Goal: Information Seeking & Learning: Learn about a topic

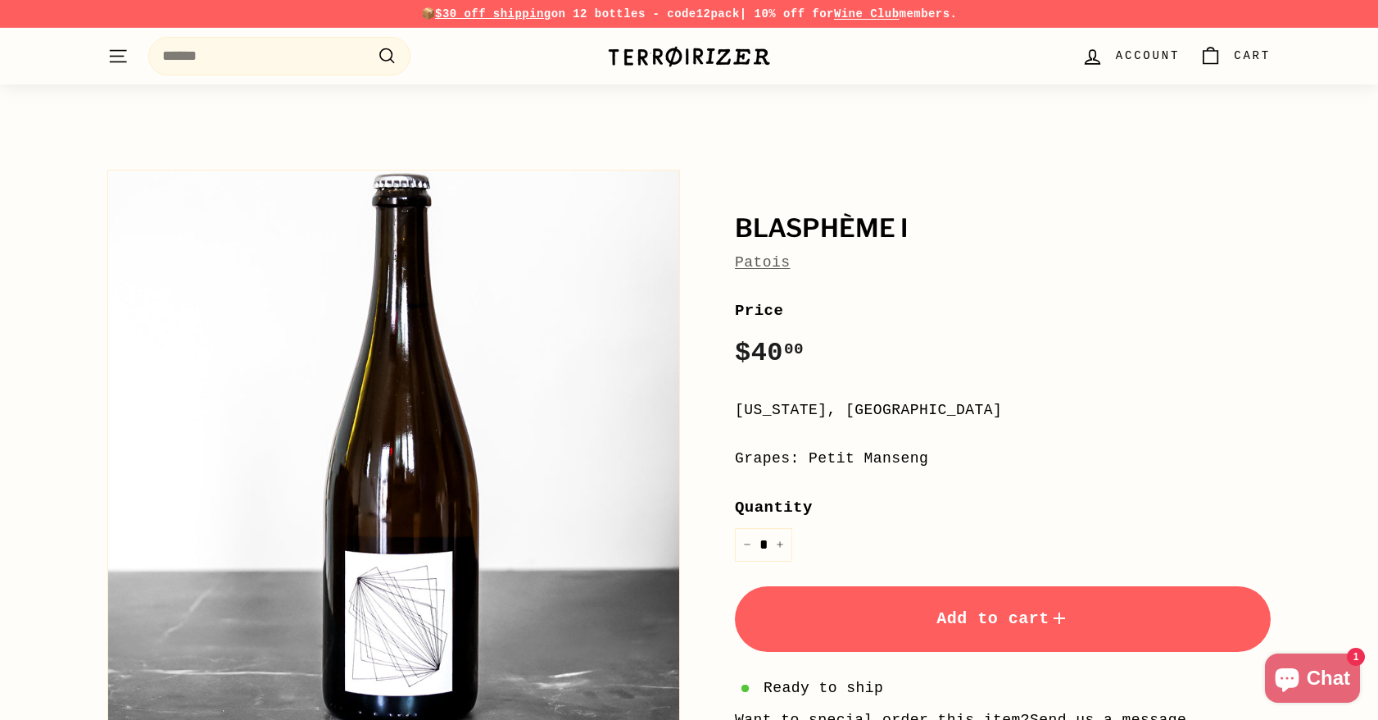
scroll to position [1557, 0]
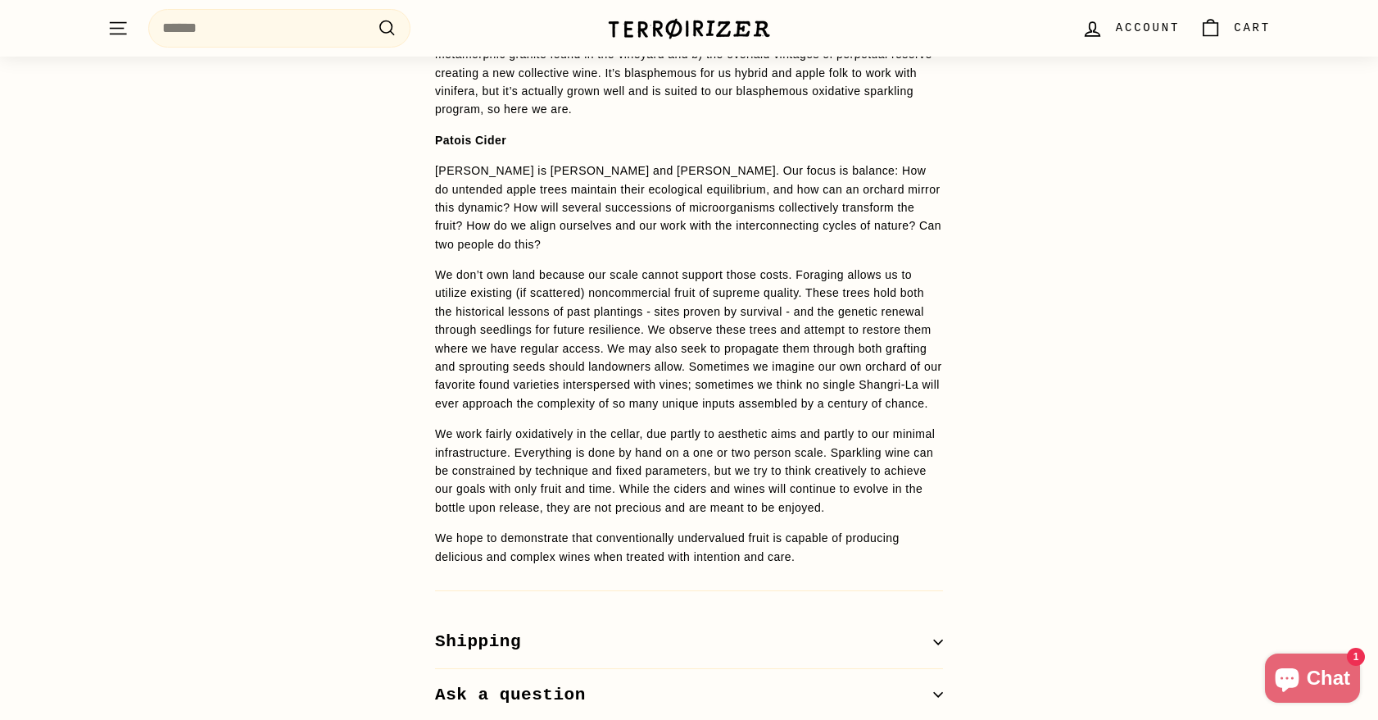
drag, startPoint x: 398, startPoint y: 300, endPoint x: 369, endPoint y: 298, distance: 29.5
click at [369, 298] on div "WINE DETAILS 100% Petit Manseng from Mount Juliet Vineyard in Albemarle County.…" at bounding box center [689, 170] width 1378 height 1101
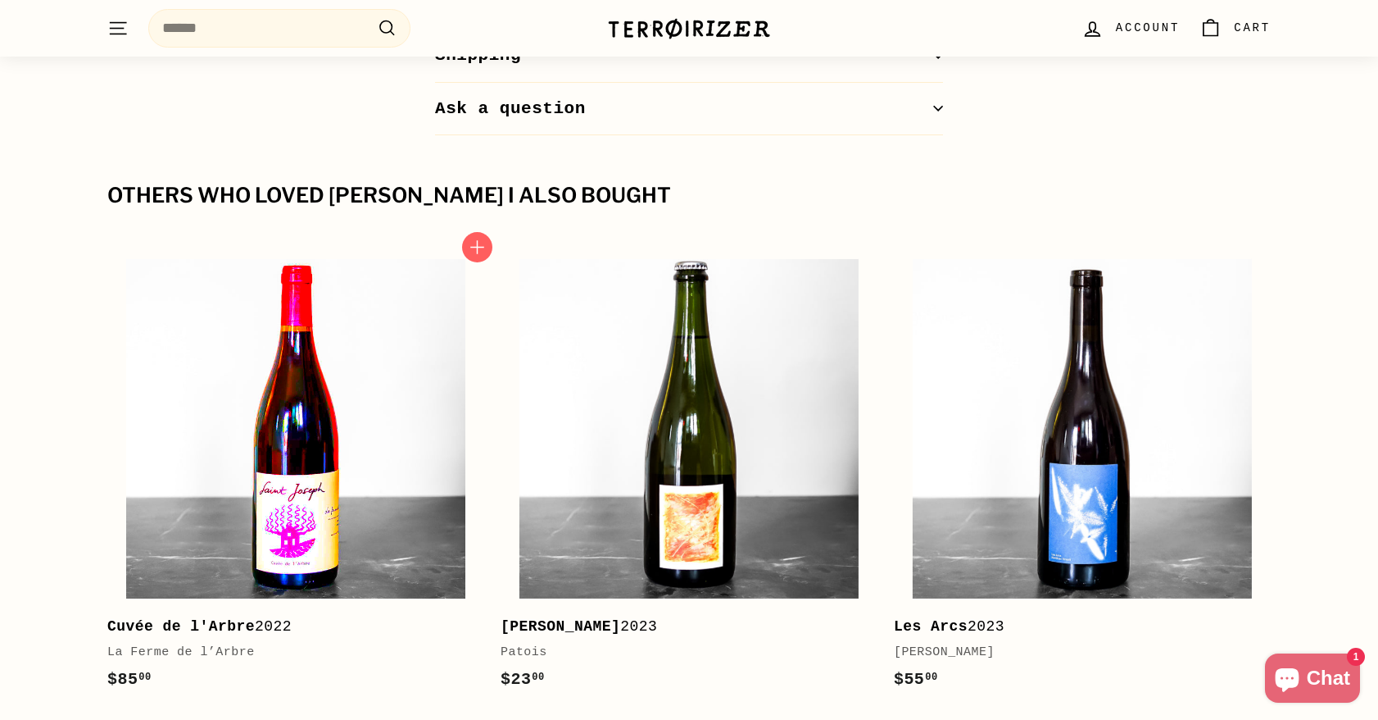
scroll to position [2295, 0]
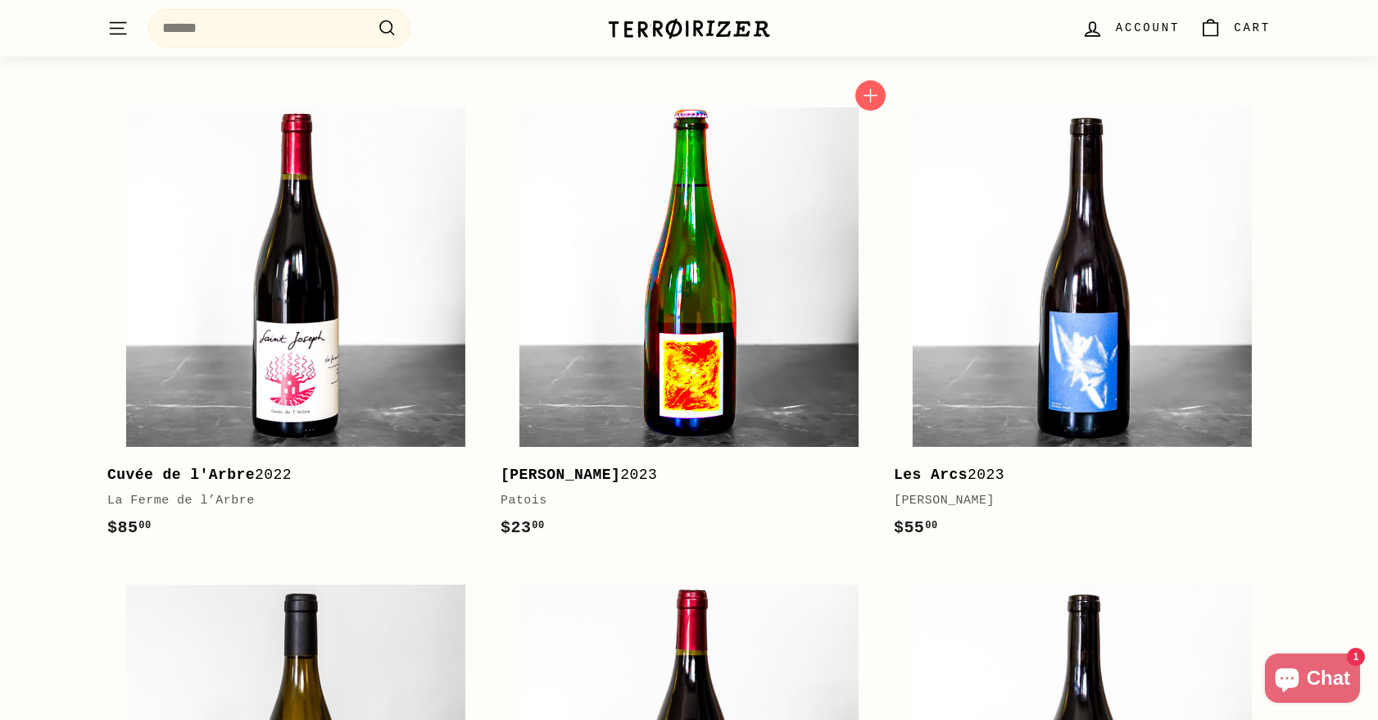
click at [706, 262] on img at bounding box center [689, 276] width 339 height 339
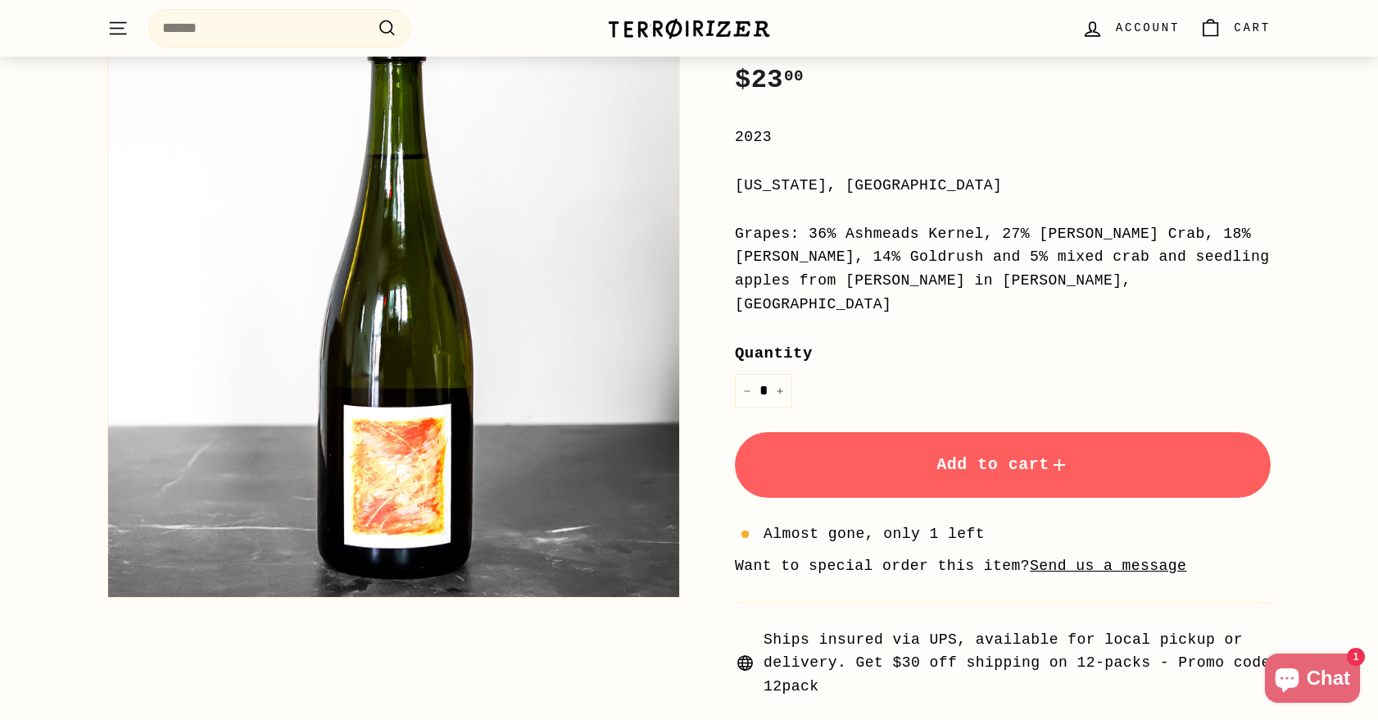
scroll to position [328, 0]
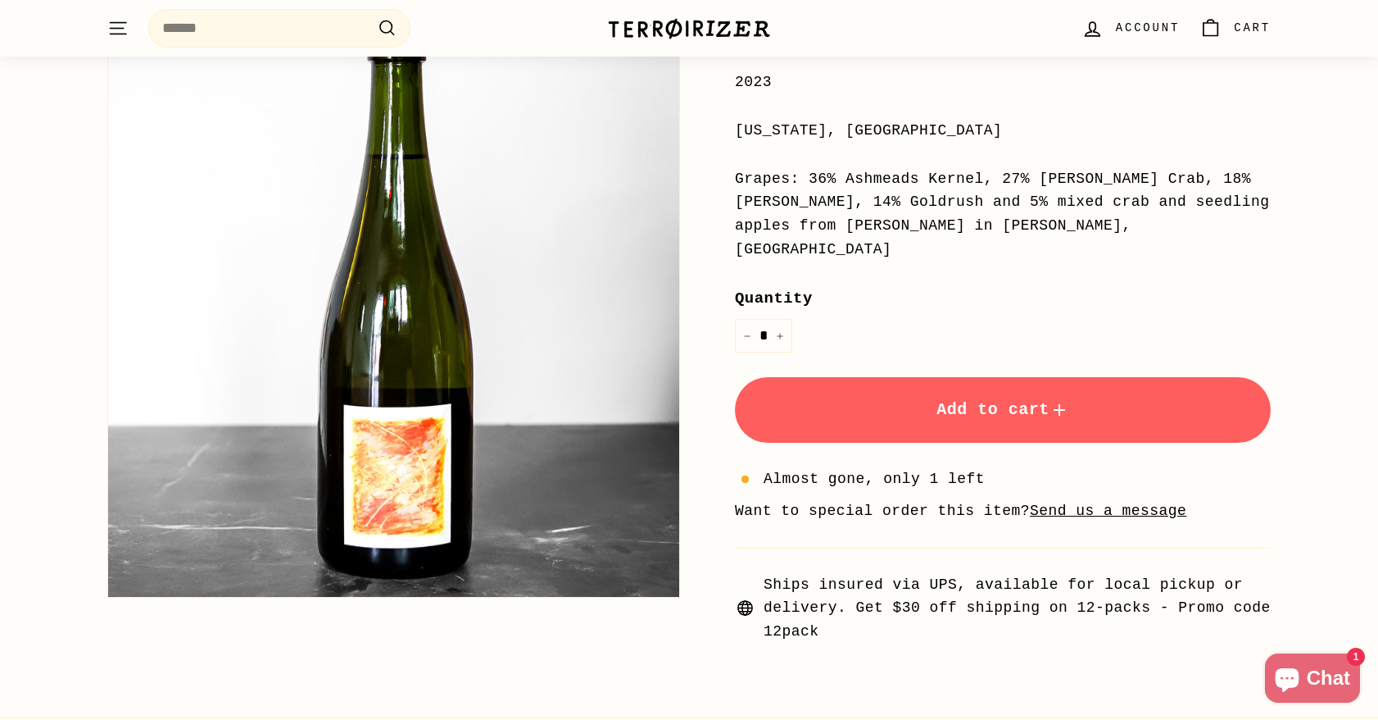
click at [1005, 143] on div "Price Regular price $23 00 $23.00 / 2023 Virginia, United States Grapes: 36% As…" at bounding box center [1003, 306] width 536 height 673
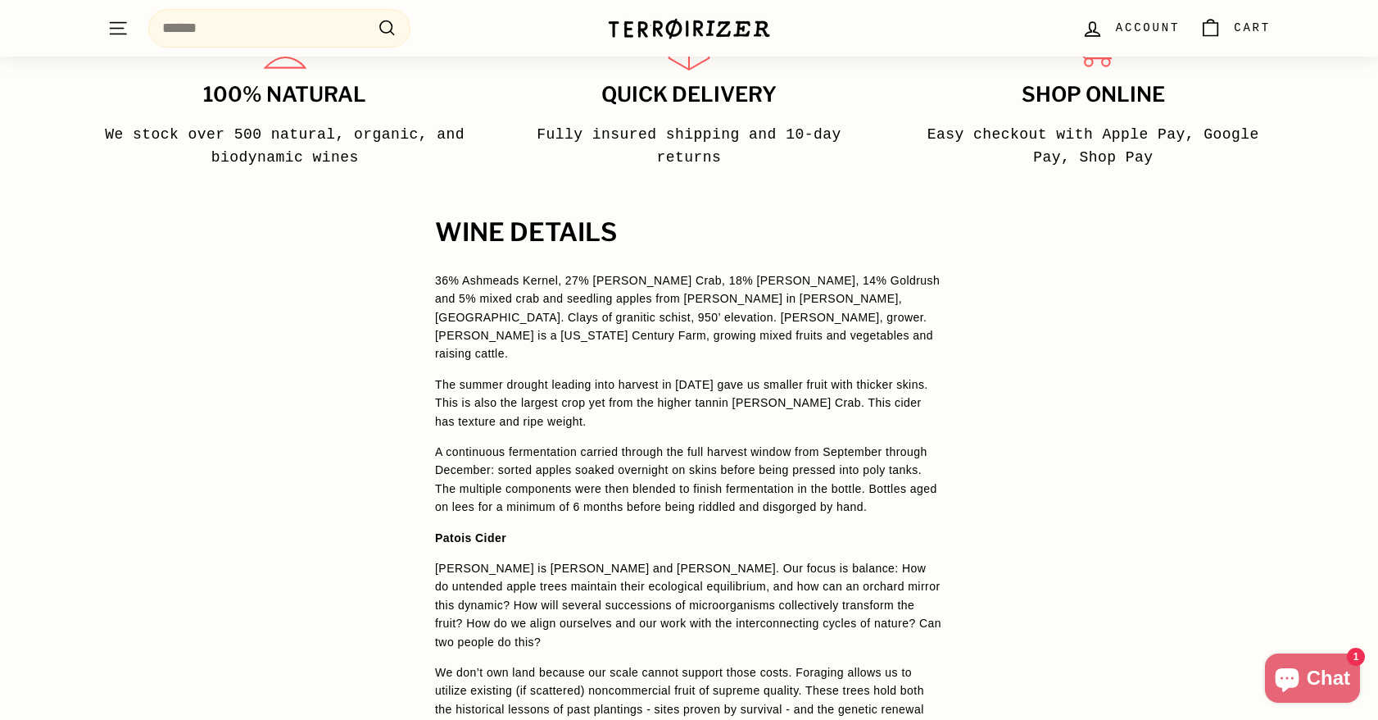
scroll to position [901, 0]
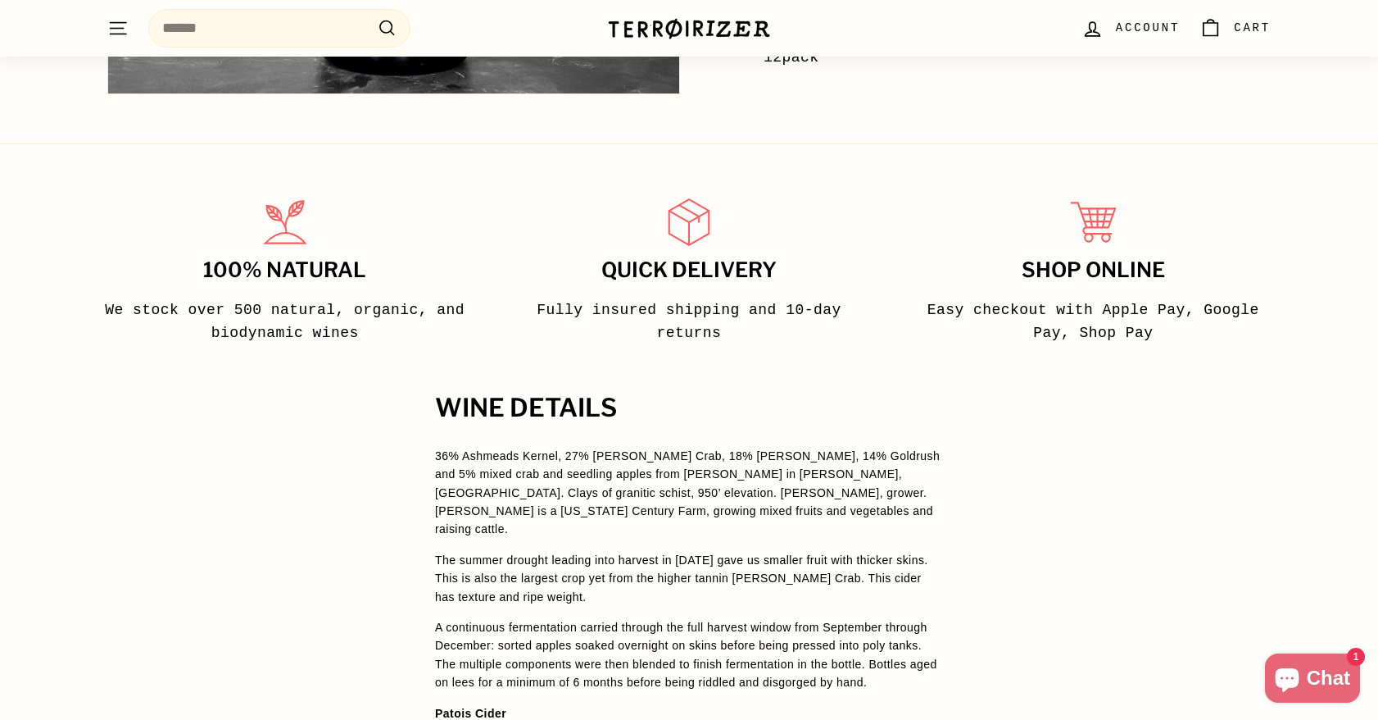
drag, startPoint x: 1022, startPoint y: 415, endPoint x: 976, endPoint y: 415, distance: 45.9
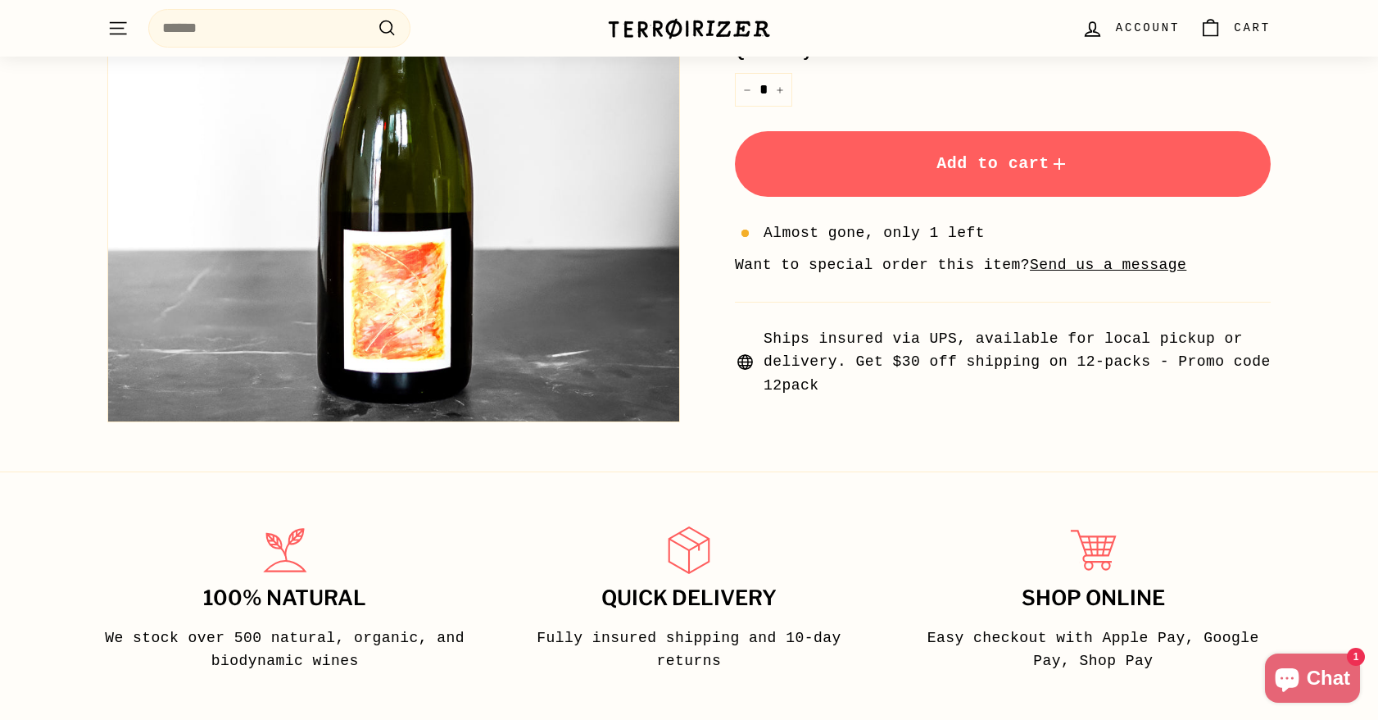
scroll to position [82, 0]
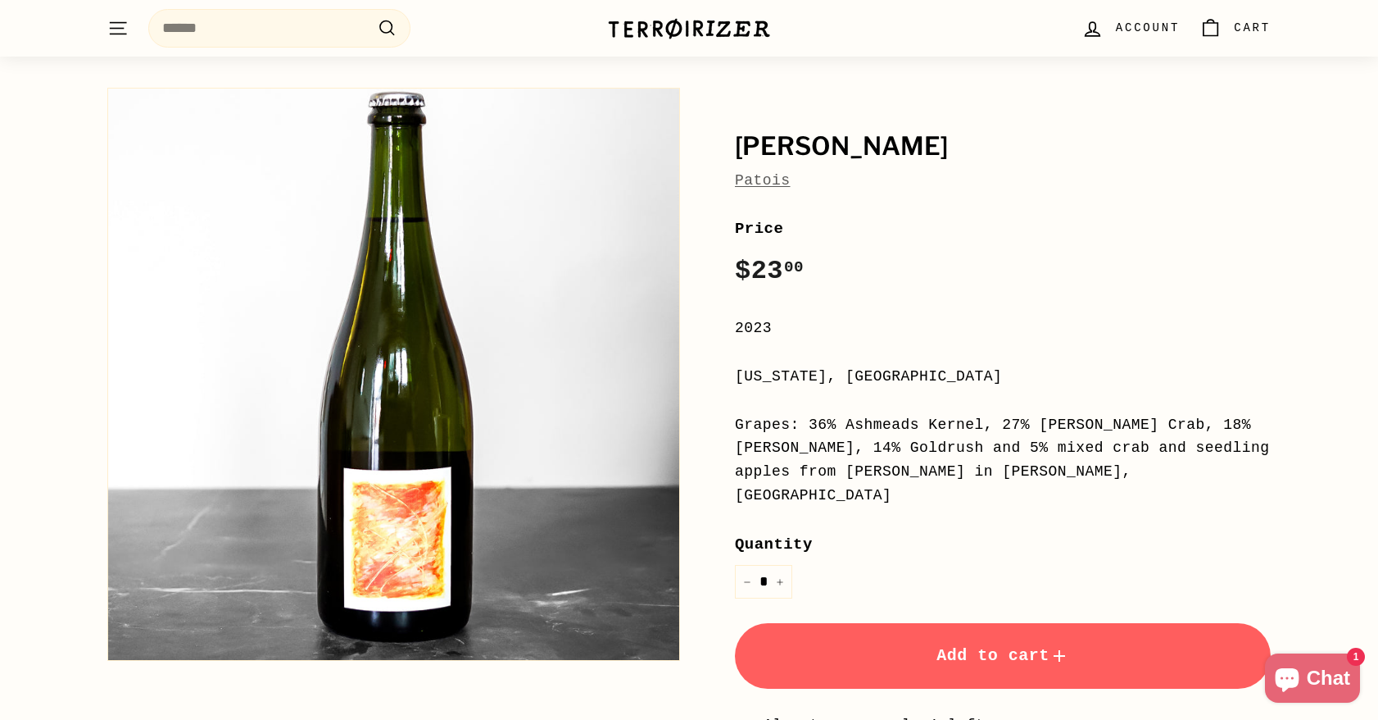
click at [765, 182] on link "Patois" at bounding box center [763, 180] width 56 height 16
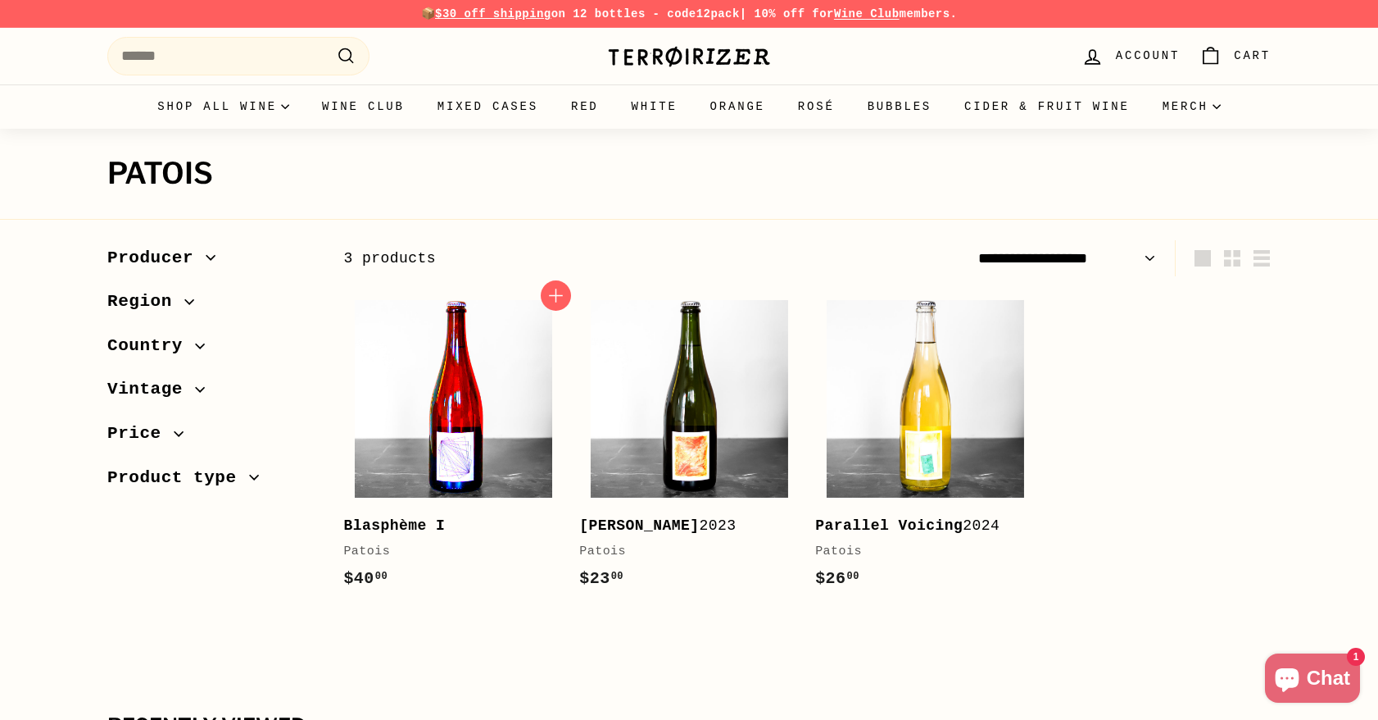
click at [478, 372] on img at bounding box center [453, 398] width 197 height 197
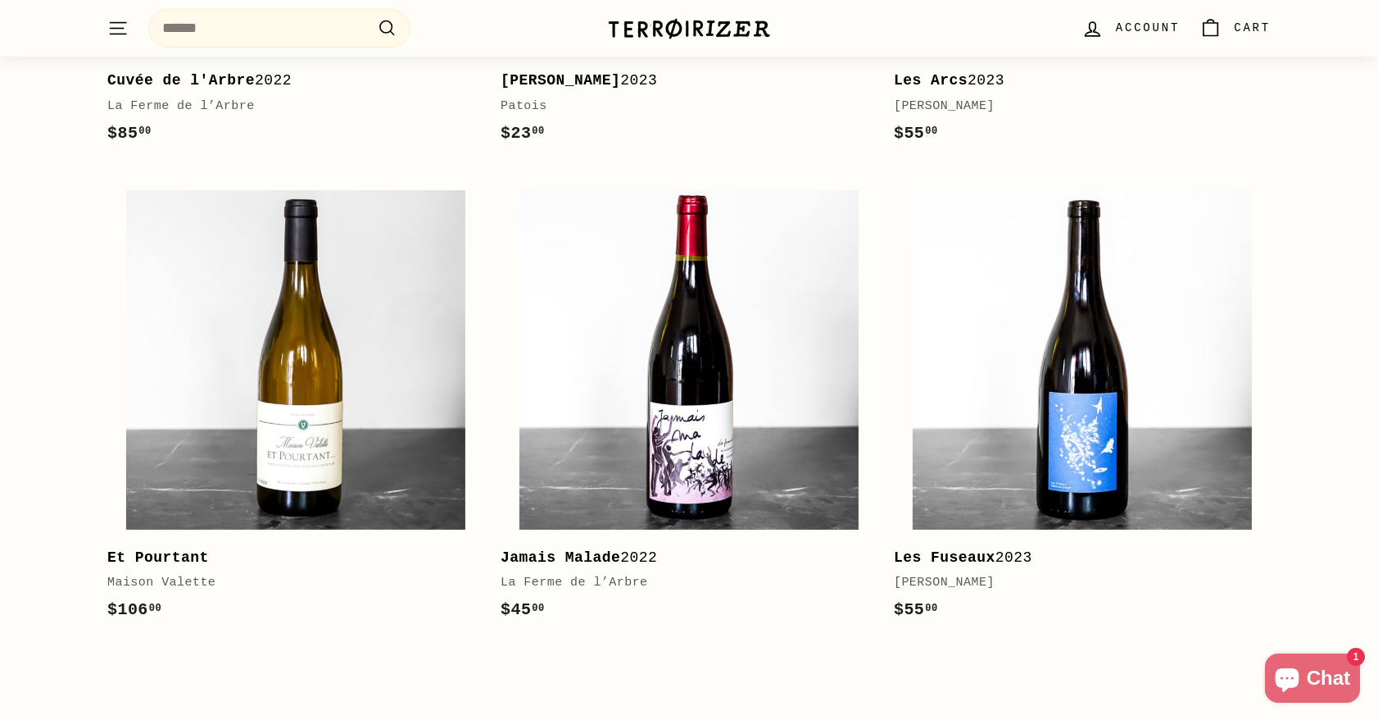
scroll to position [2704, 0]
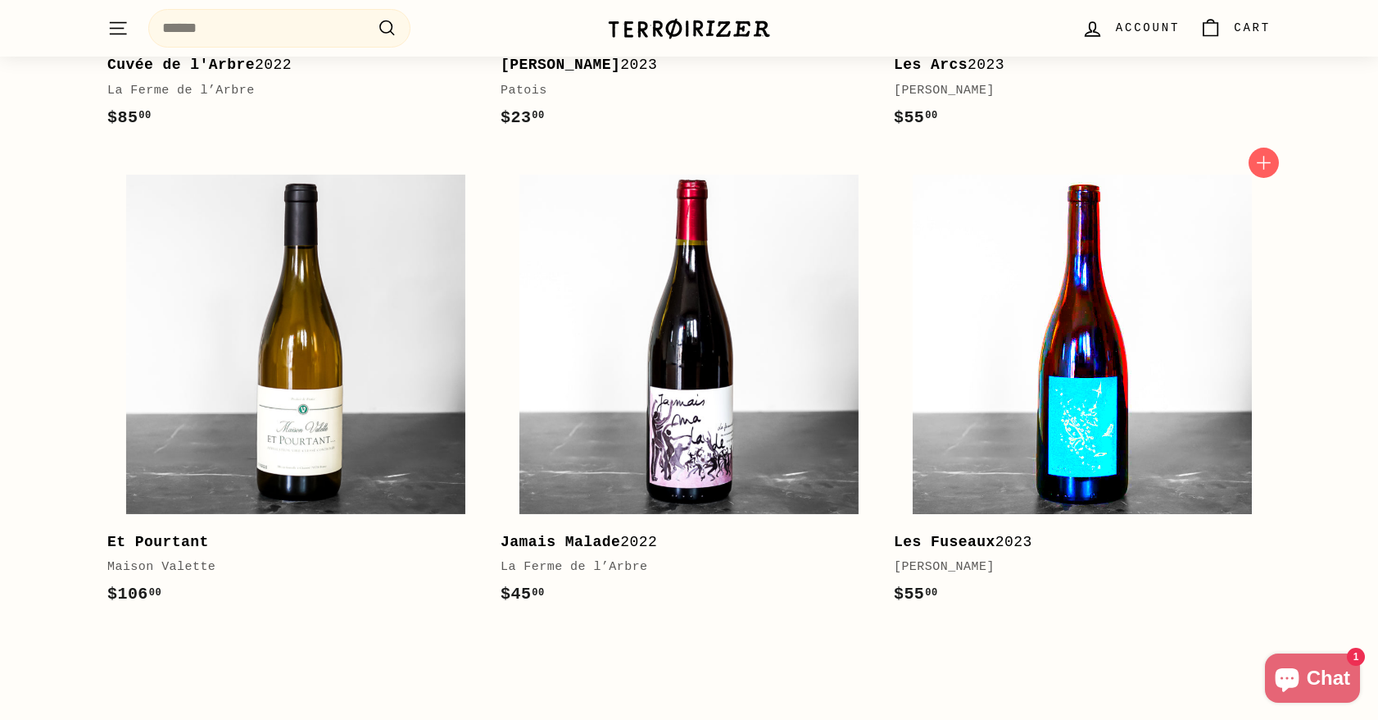
click at [938, 343] on img at bounding box center [1082, 344] width 339 height 339
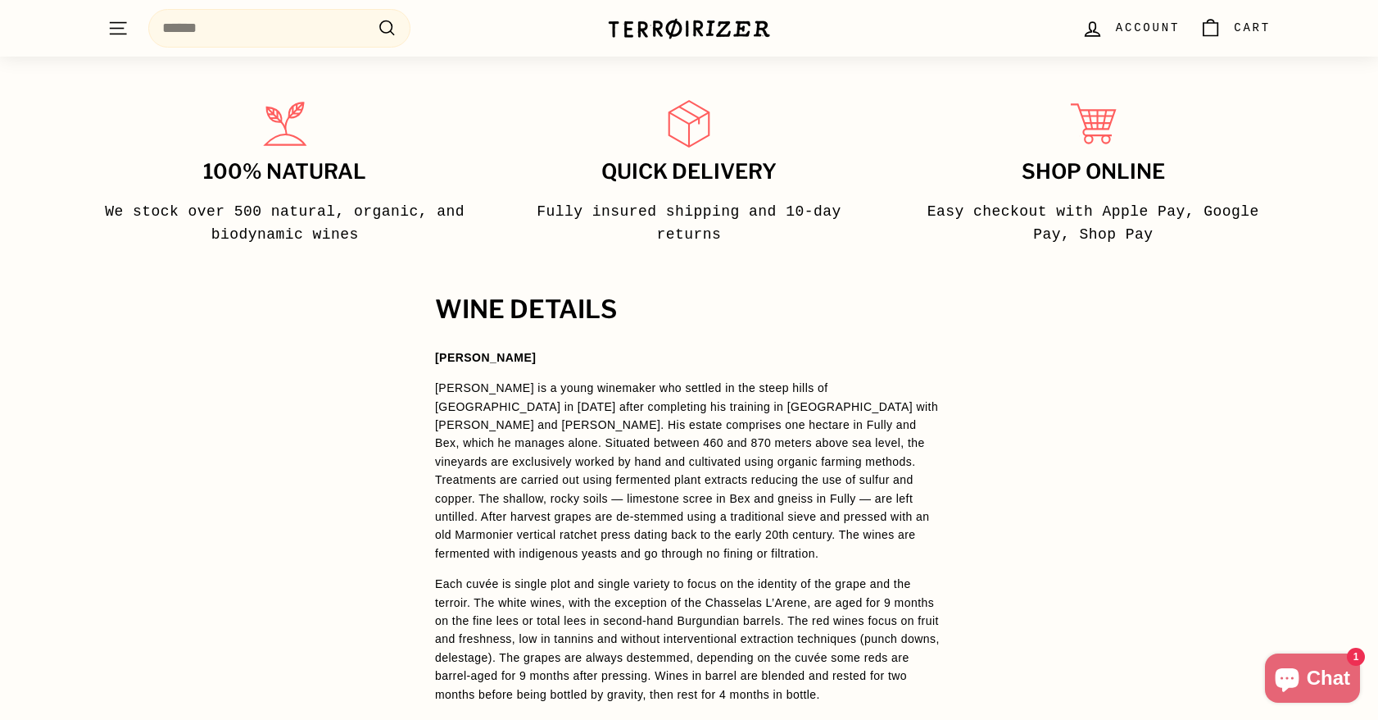
scroll to position [1065, 0]
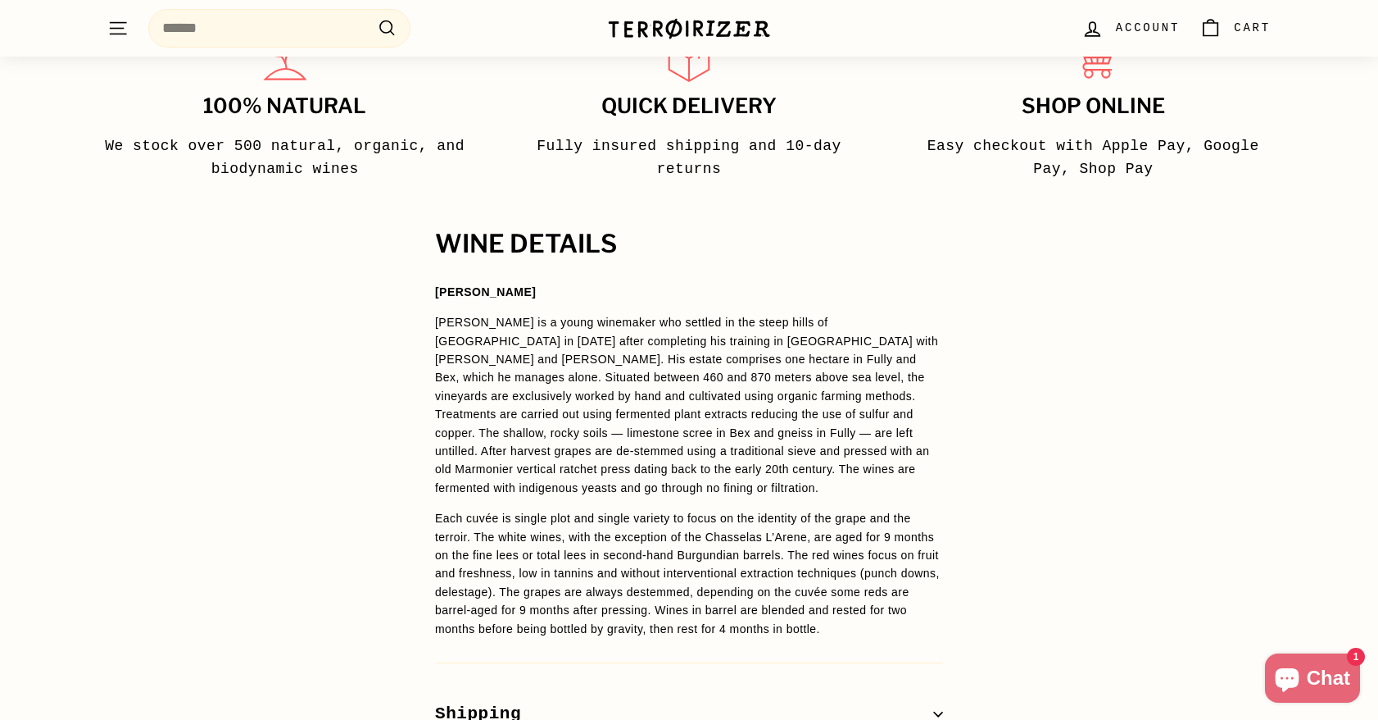
drag, startPoint x: 1028, startPoint y: 446, endPoint x: 1009, endPoint y: 442, distance: 20.1
click at [1009, 442] on div "WINE DETAILS Matthias Orsett Matthias Orsett is a young winemaker who settled i…" at bounding box center [689, 511] width 1378 height 563
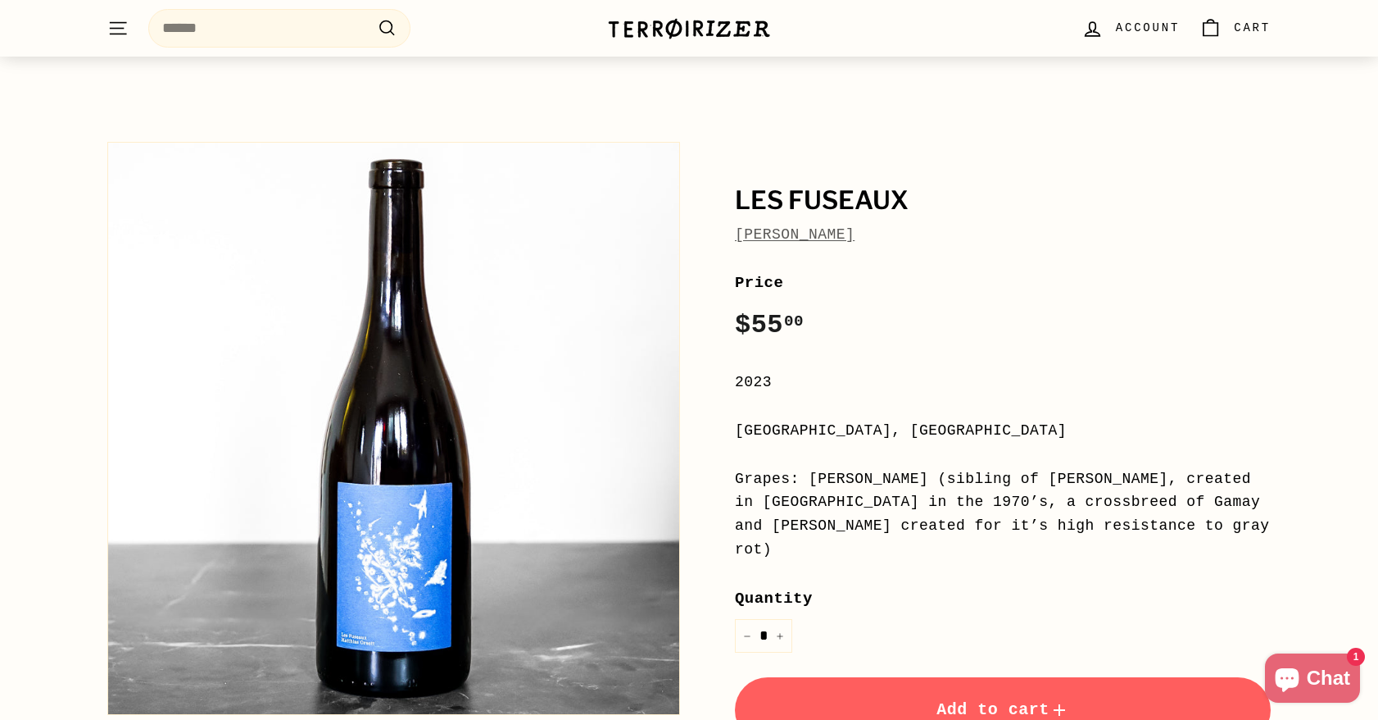
scroll to position [0, 0]
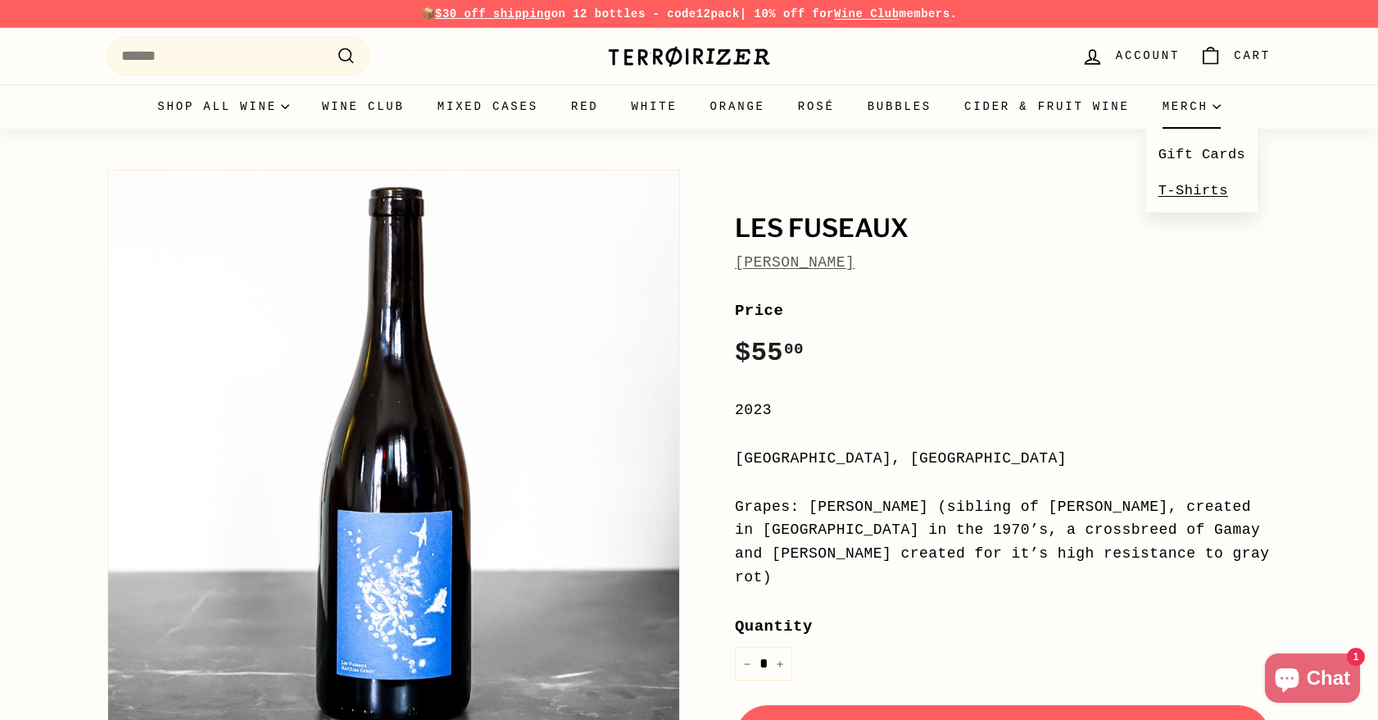
click at [1167, 183] on link "T-Shirts" at bounding box center [1202, 190] width 112 height 35
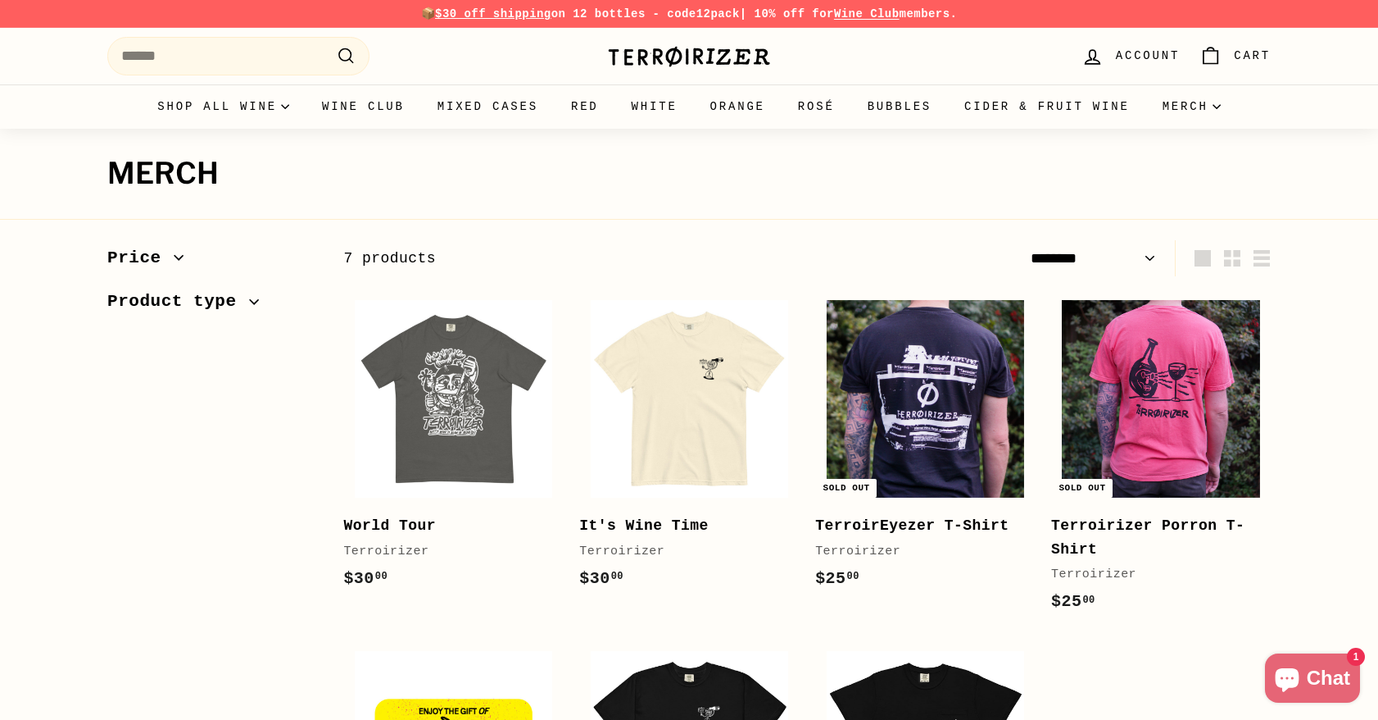
select select "******"
click at [701, 444] on img at bounding box center [689, 398] width 197 height 197
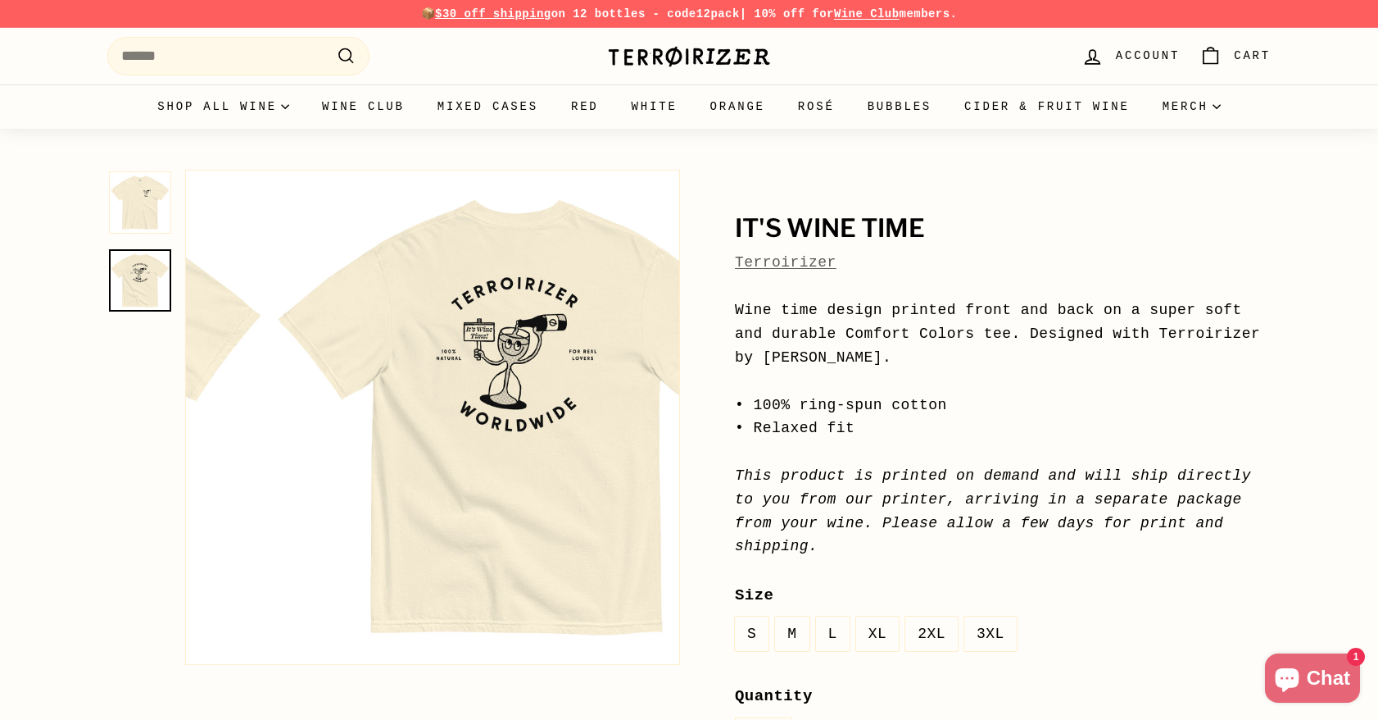
click at [132, 279] on img at bounding box center [140, 280] width 62 height 62
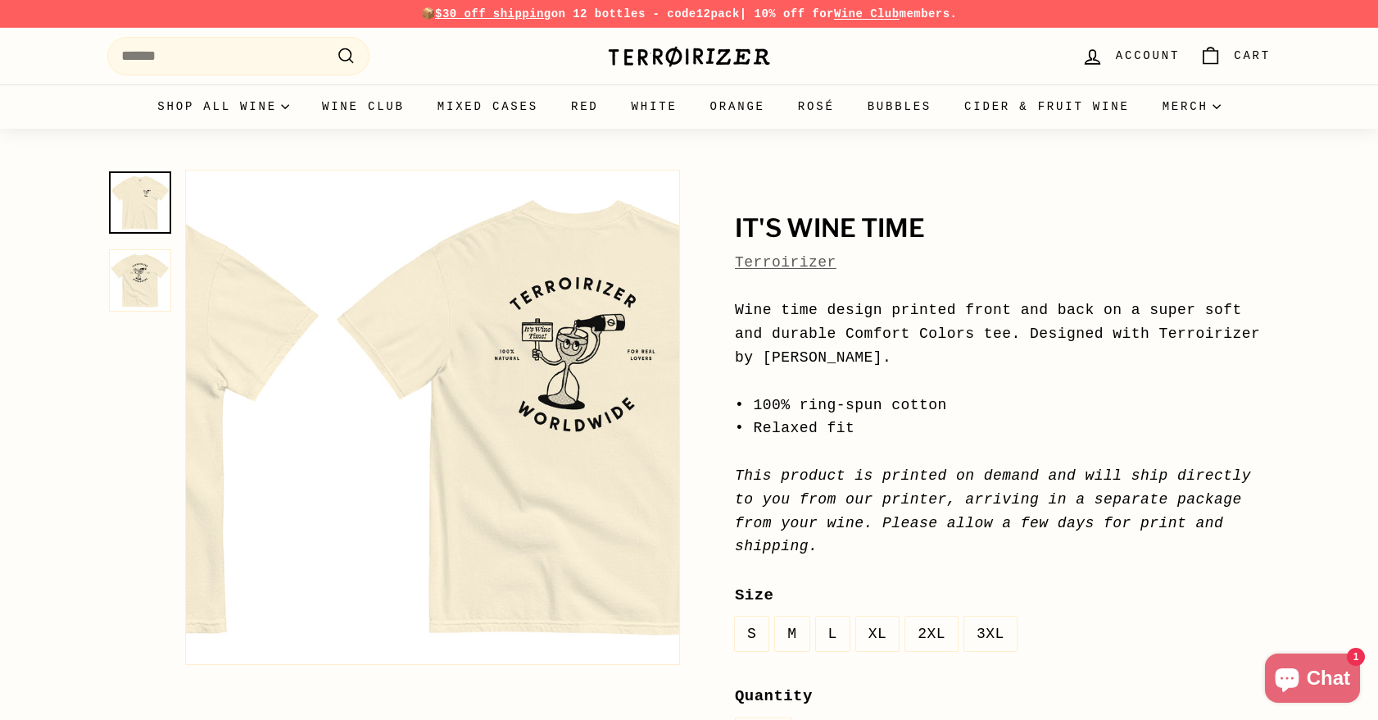
click at [144, 212] on img at bounding box center [140, 202] width 62 height 62
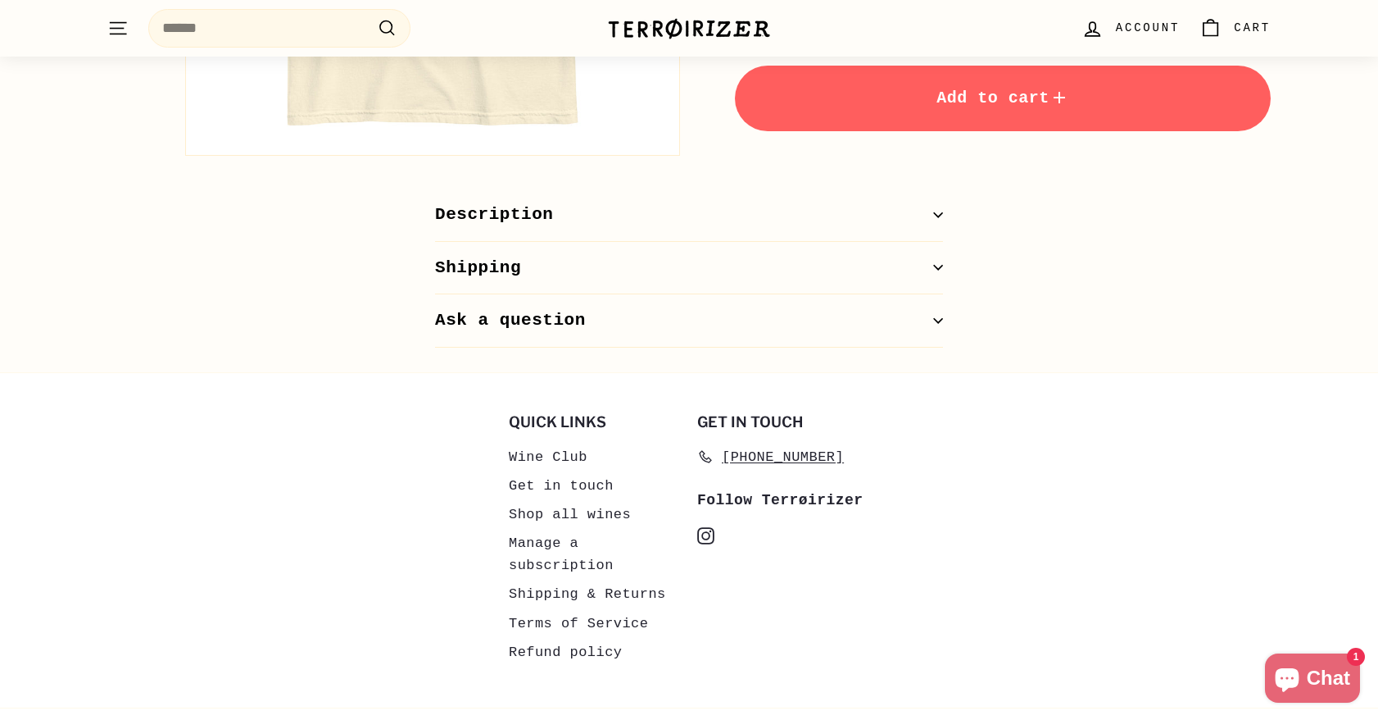
scroll to position [820, 0]
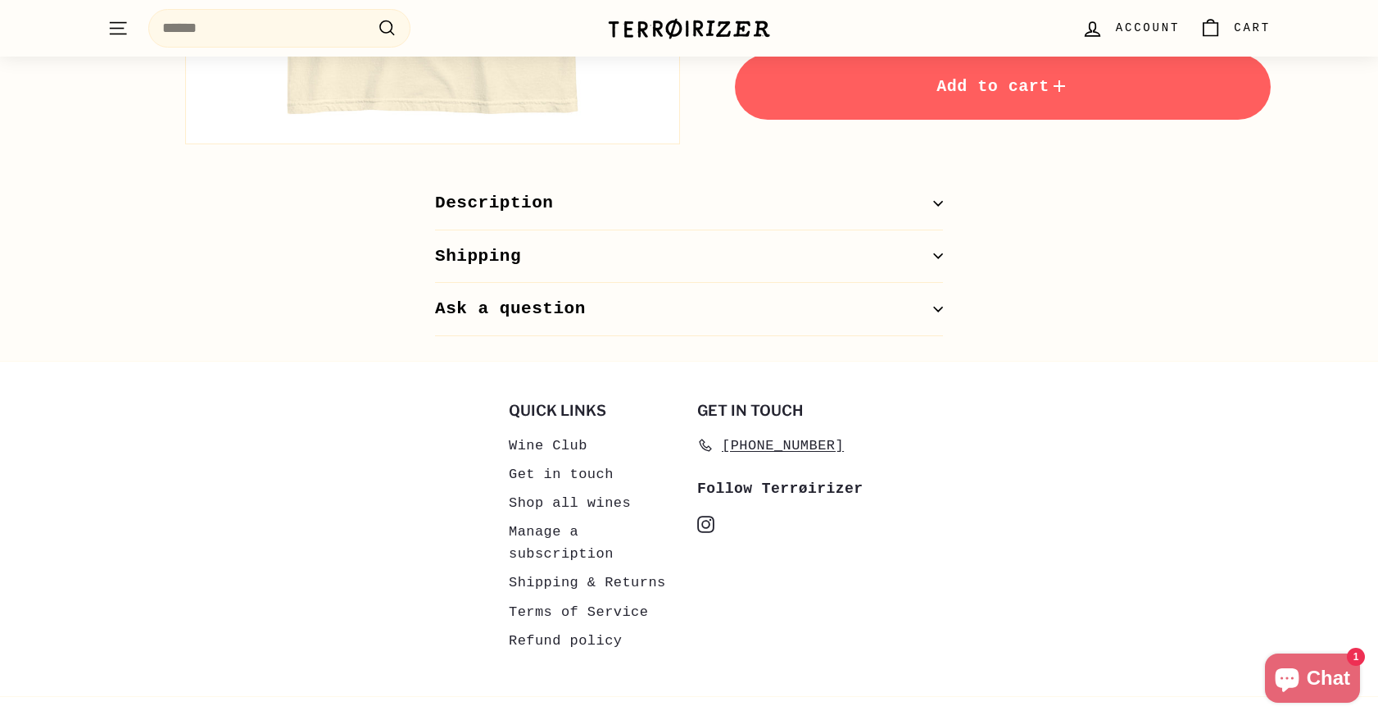
click at [715, 177] on button "Description" at bounding box center [689, 203] width 508 height 53
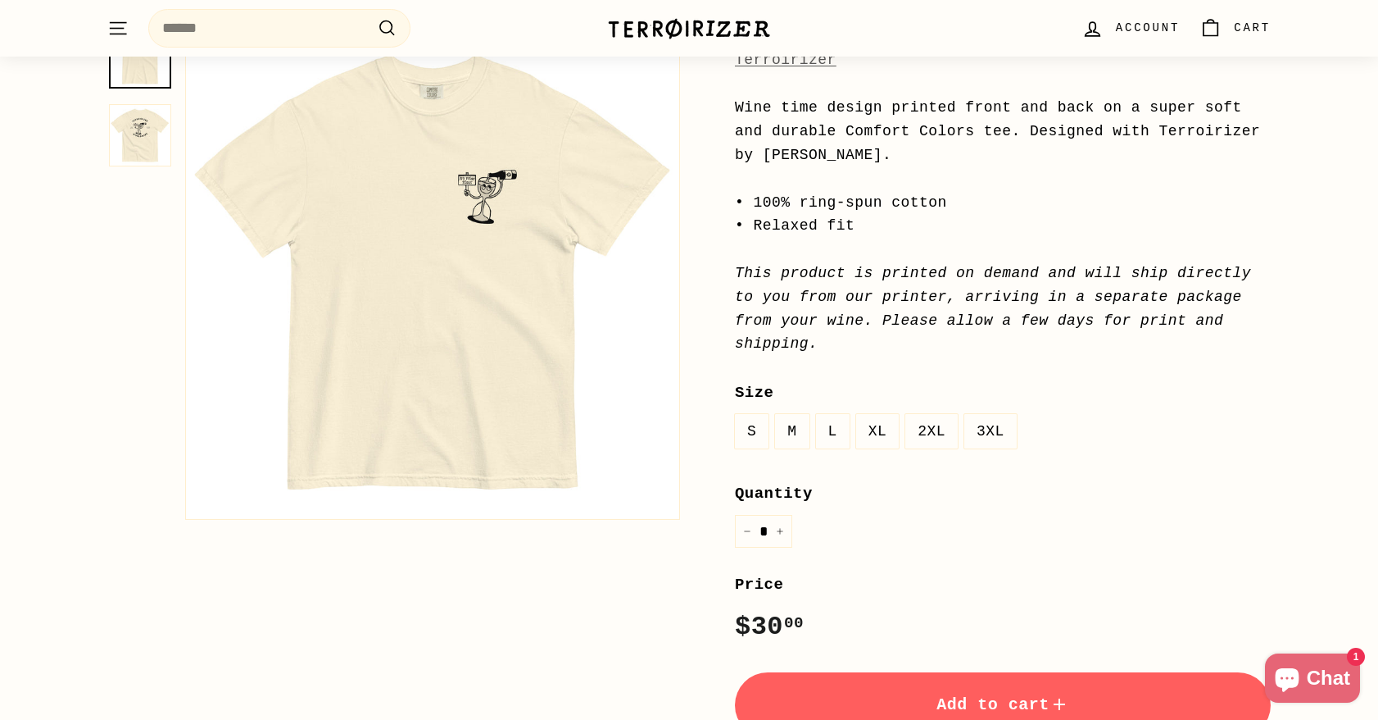
scroll to position [0, 0]
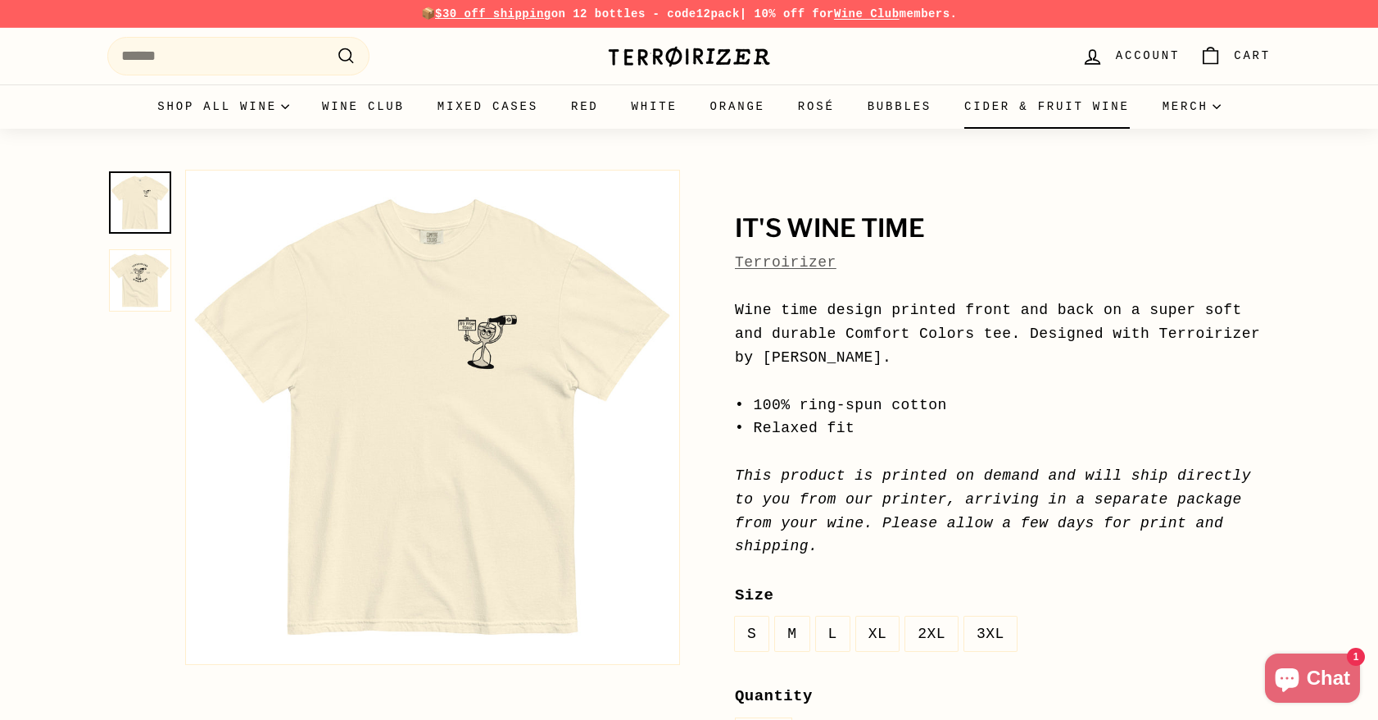
click at [994, 109] on link "Cider & Fruit Wine" at bounding box center [1047, 106] width 198 height 44
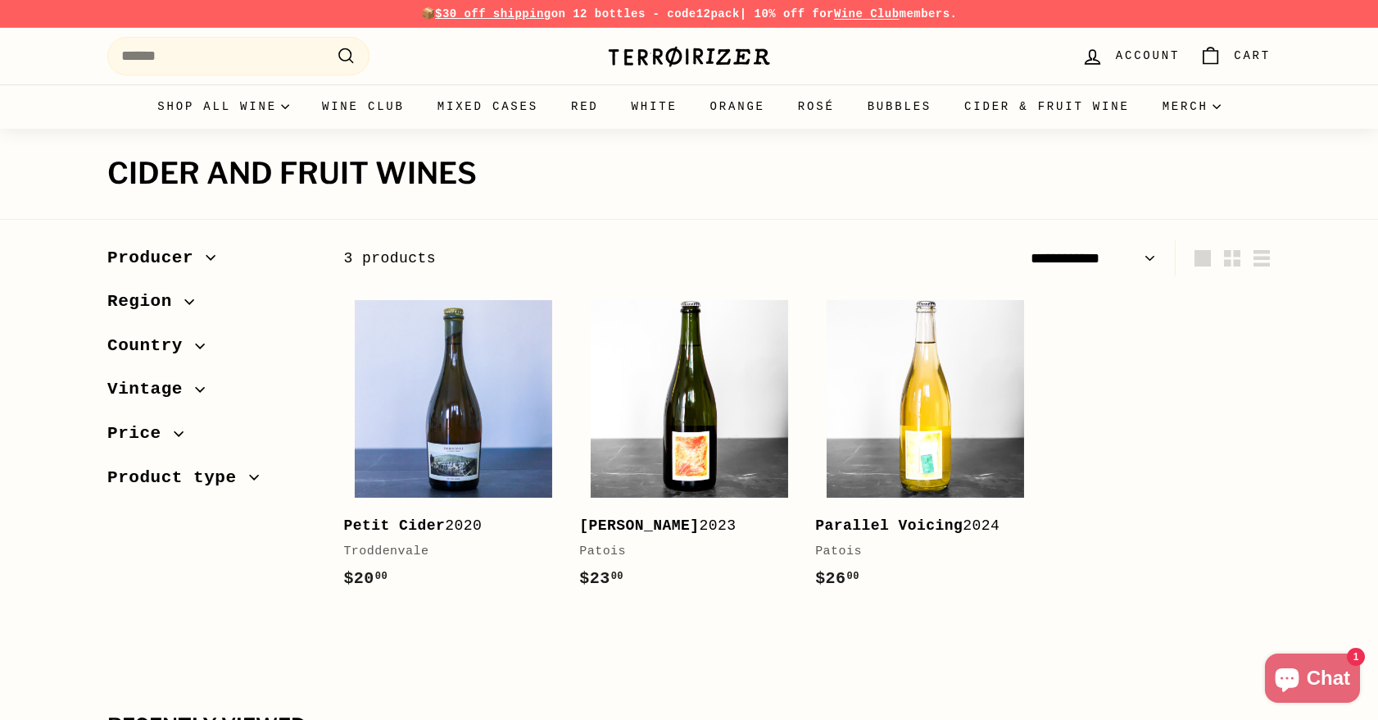
select select "**********"
click at [665, 116] on link "White" at bounding box center [654, 106] width 79 height 44
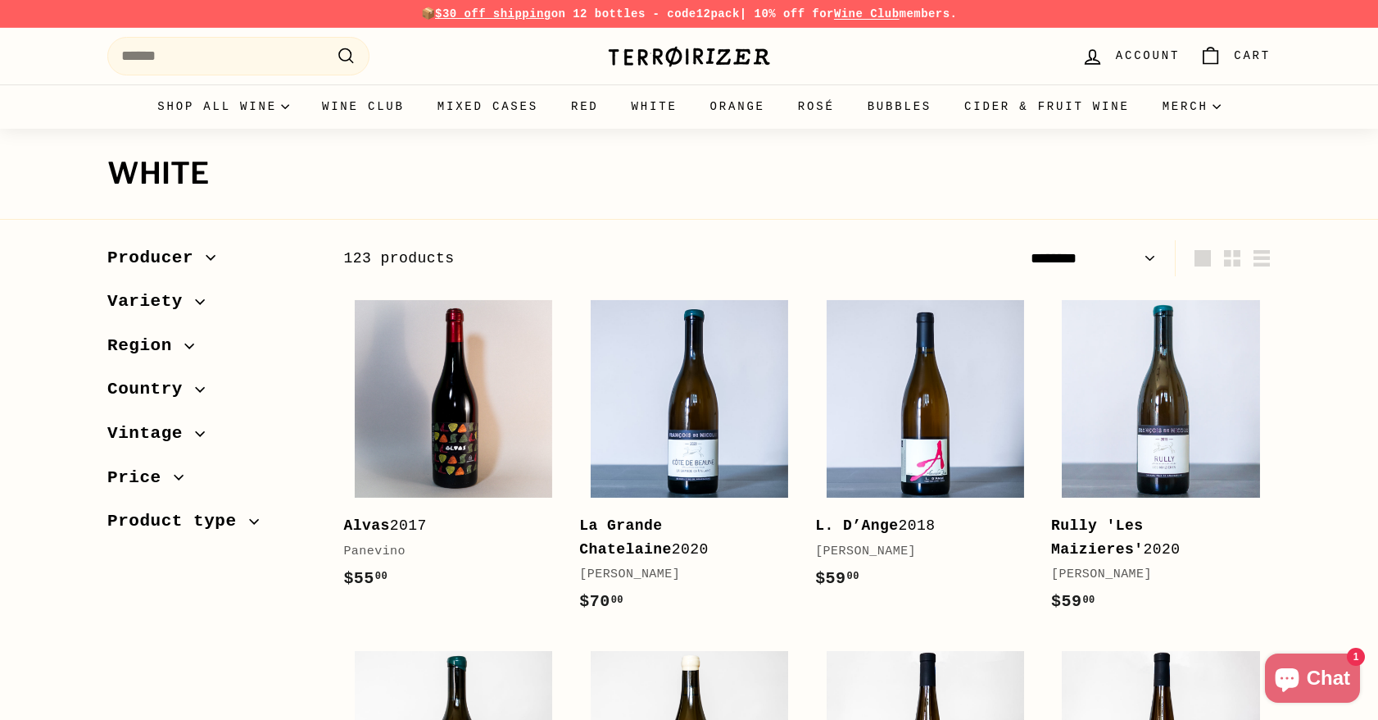
select select "******"
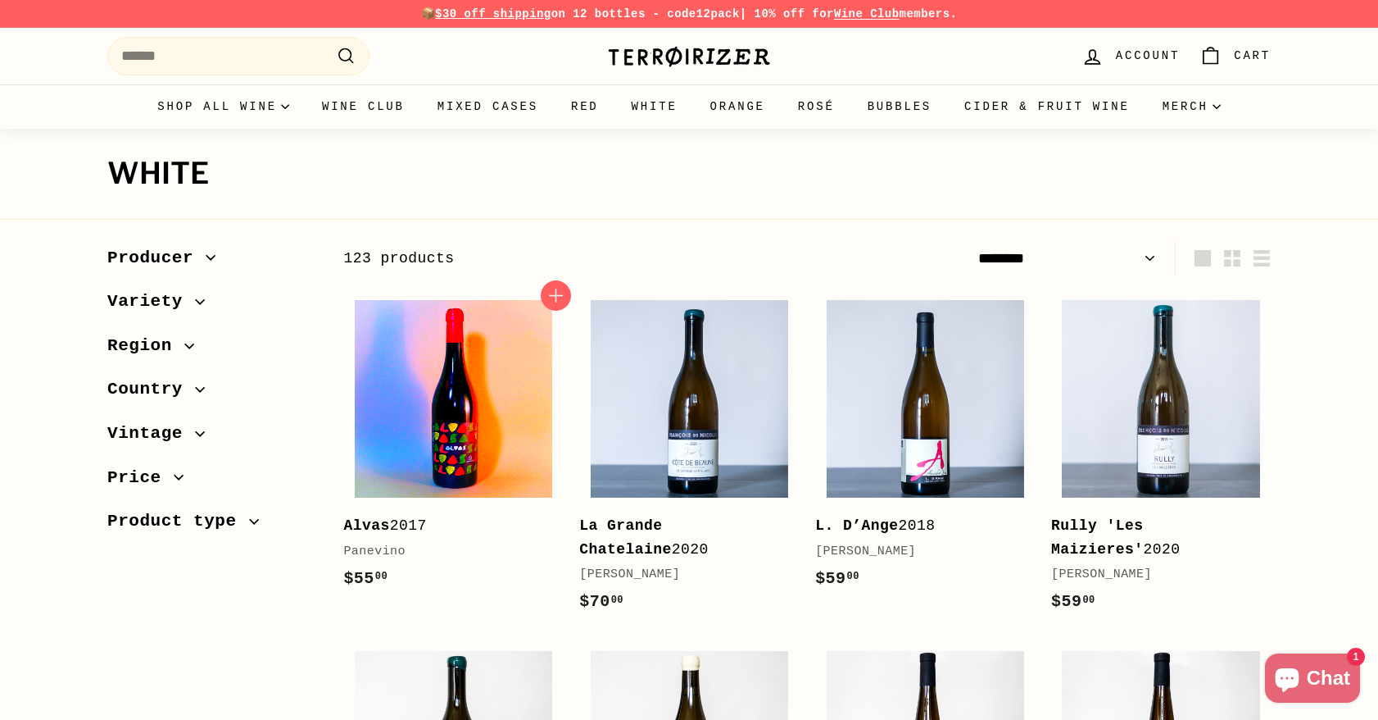
click at [515, 362] on img at bounding box center [453, 398] width 197 height 197
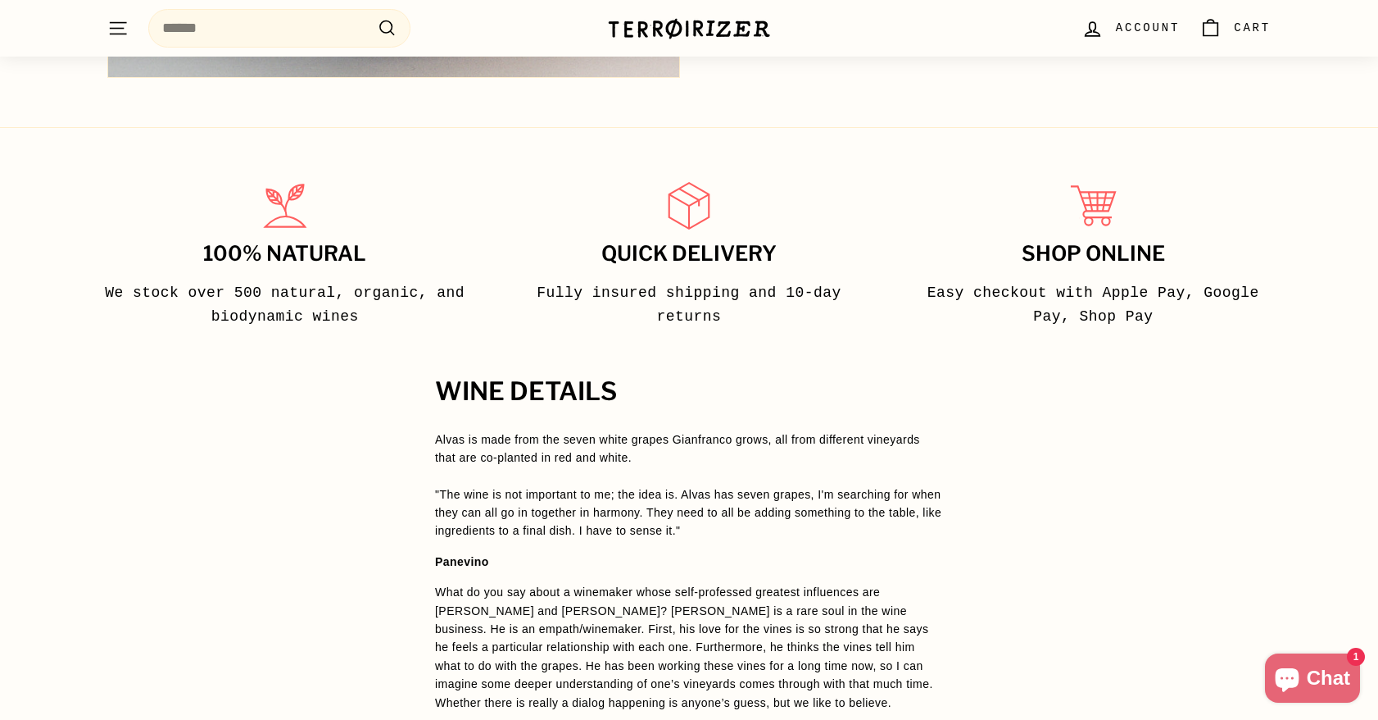
scroll to position [901, 0]
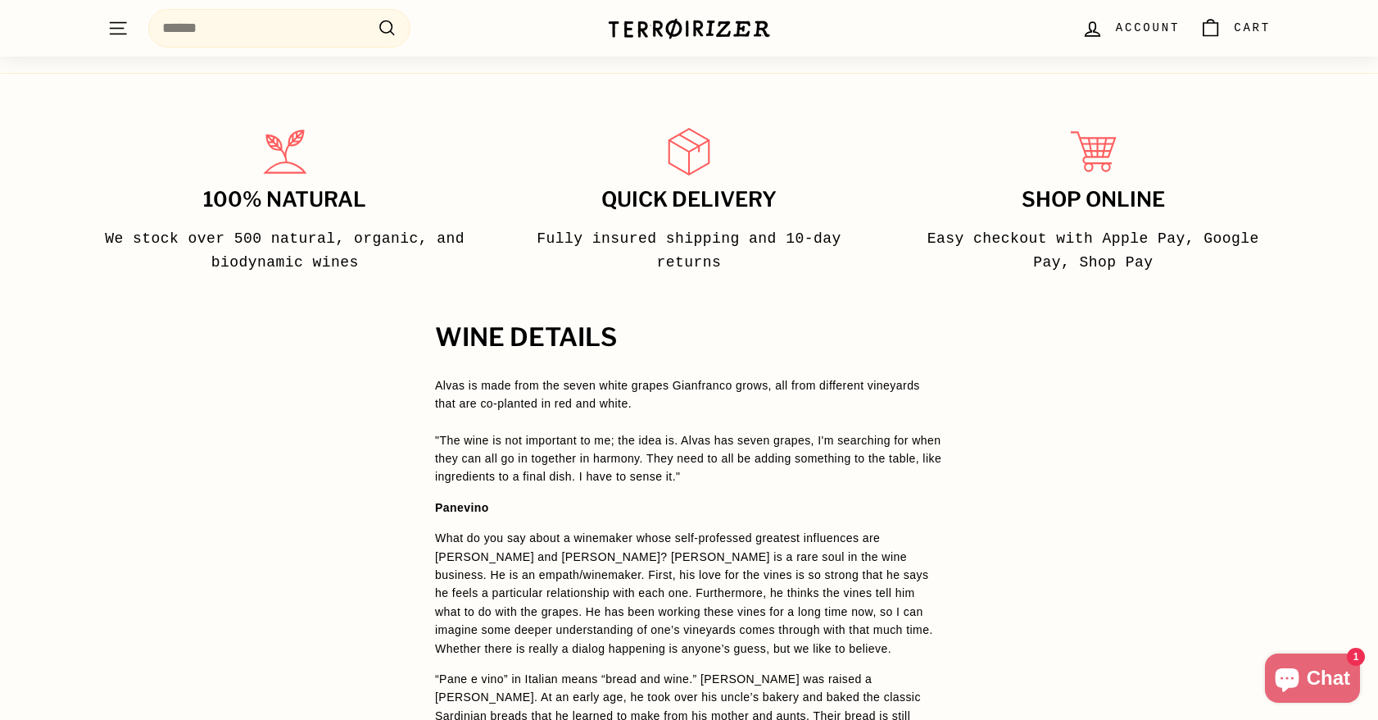
click at [842, 326] on h2 "WINE DETAILS" at bounding box center [689, 338] width 508 height 28
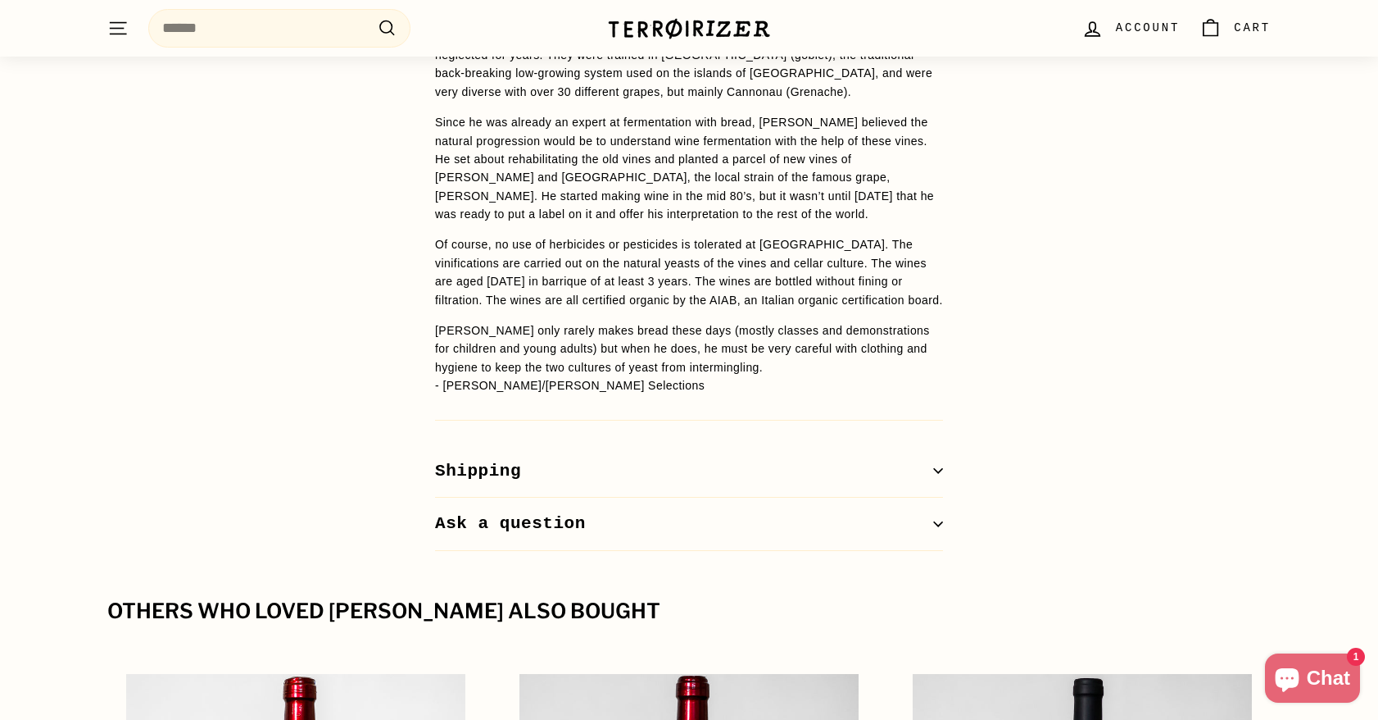
scroll to position [1639, 0]
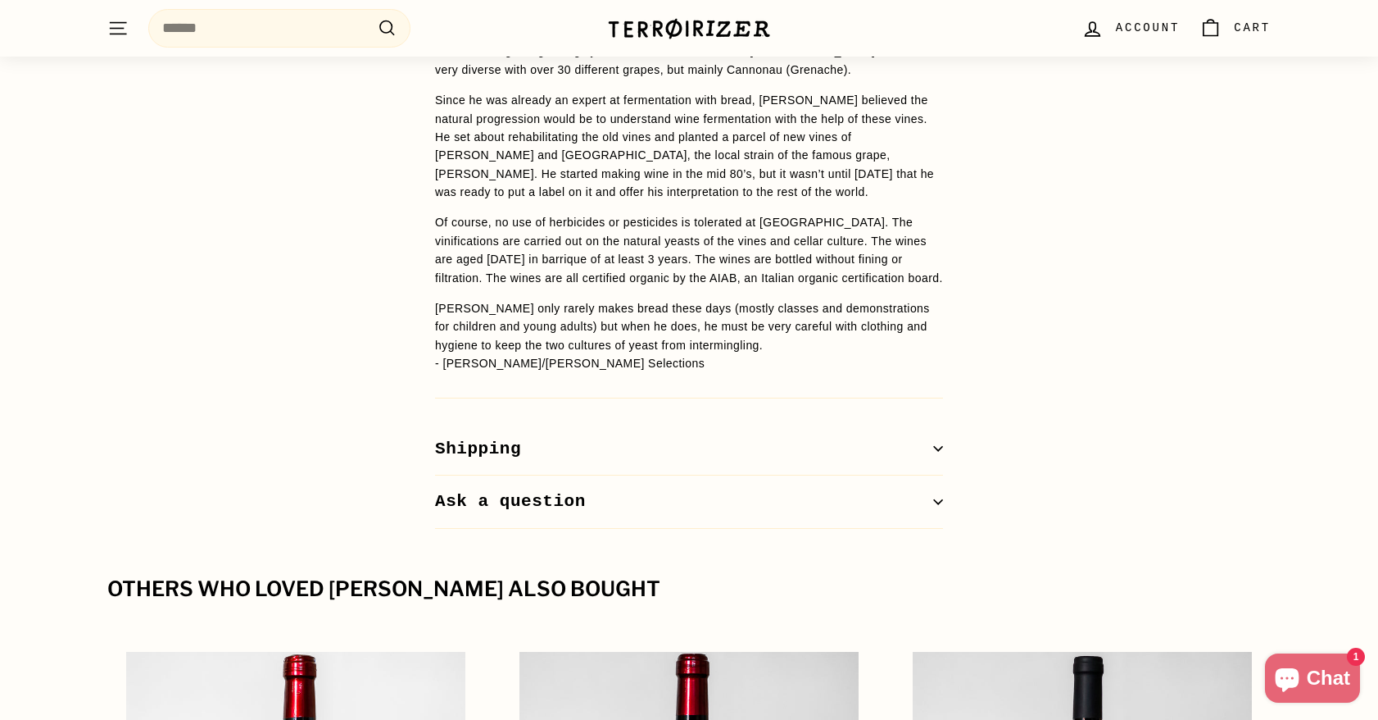
drag, startPoint x: 329, startPoint y: 234, endPoint x: 312, endPoint y: 234, distance: 17.2
click at [312, 234] on div "WINE DETAILS Alvas is made from the seven white grapes Gianfranco grows, all fr…" at bounding box center [689, 57] width 1378 height 942
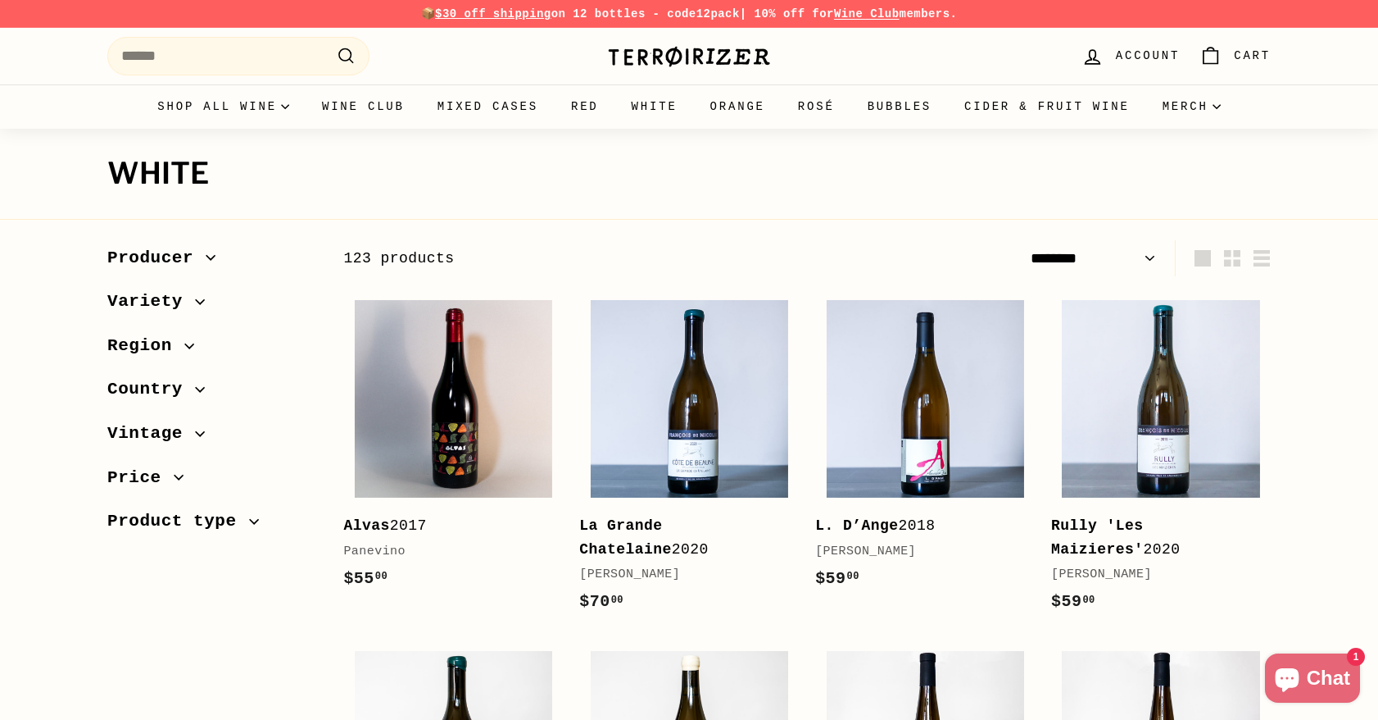
select select "******"
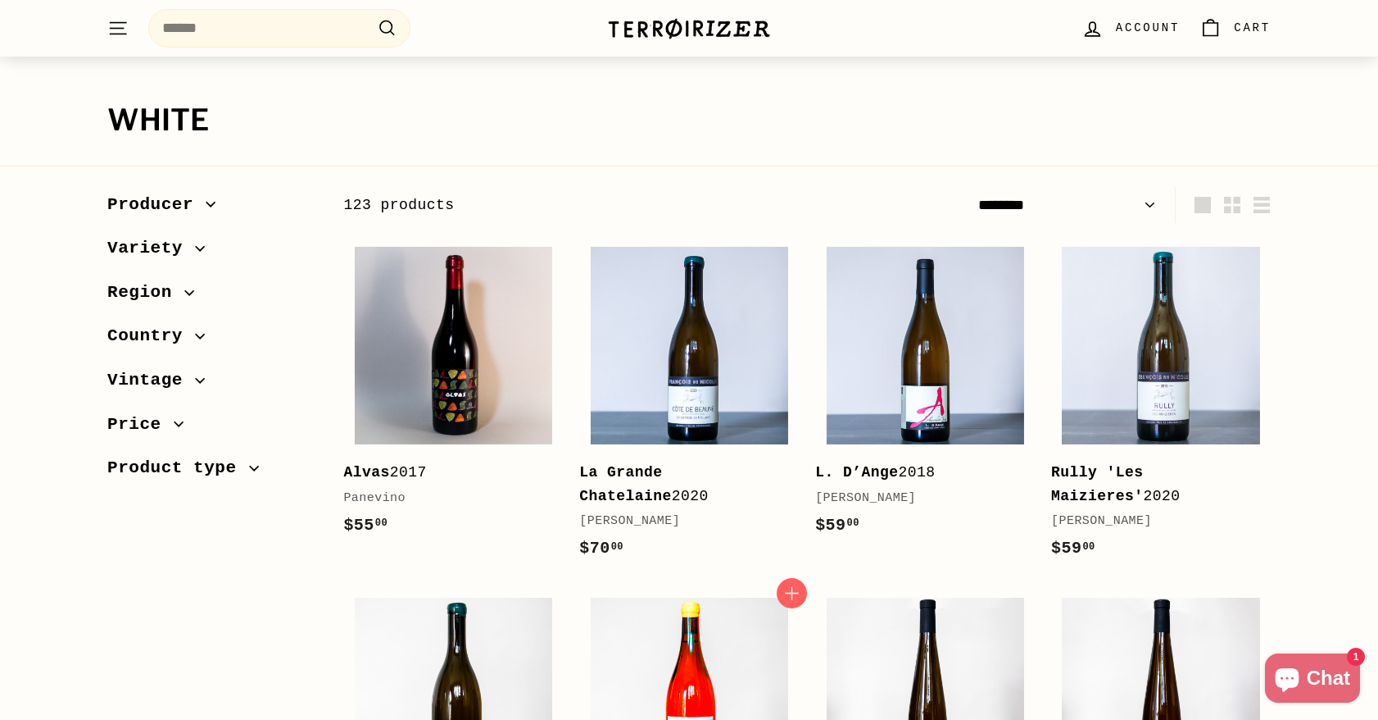
scroll to position [82, 0]
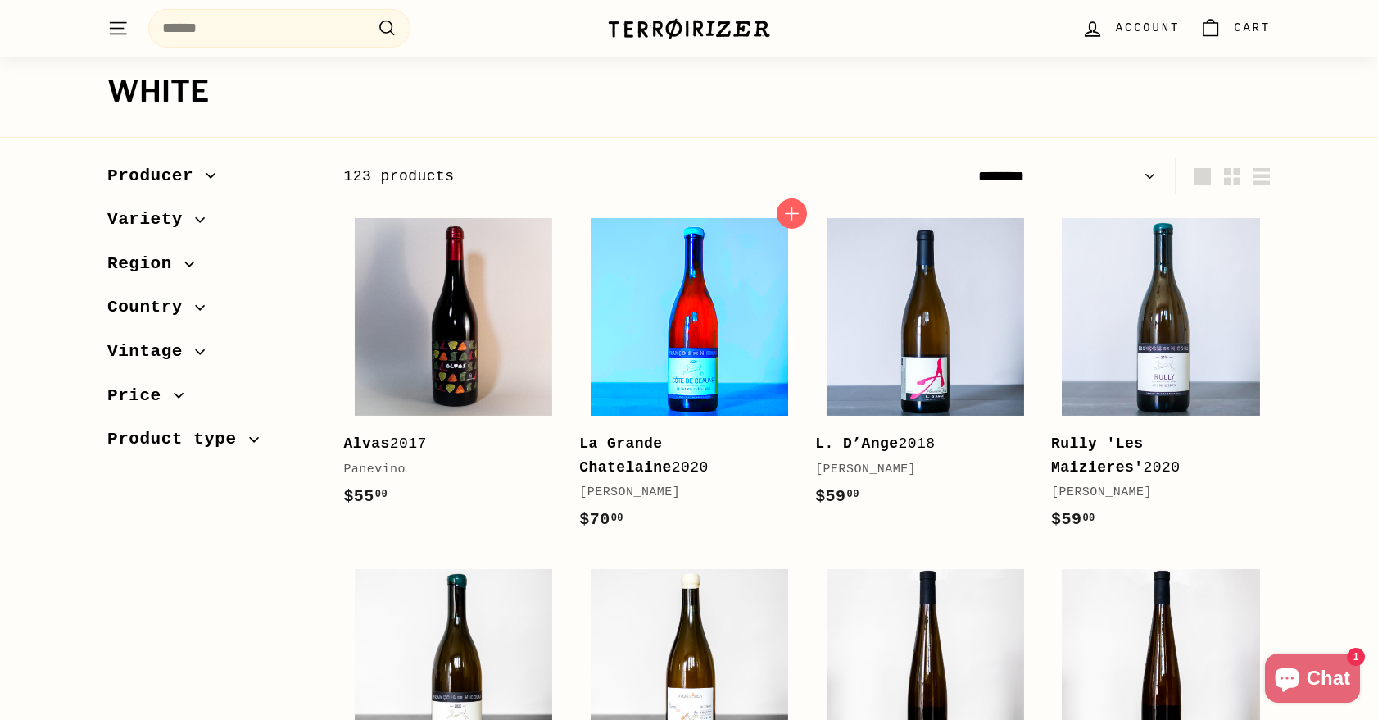
click at [692, 342] on img at bounding box center [689, 316] width 197 height 197
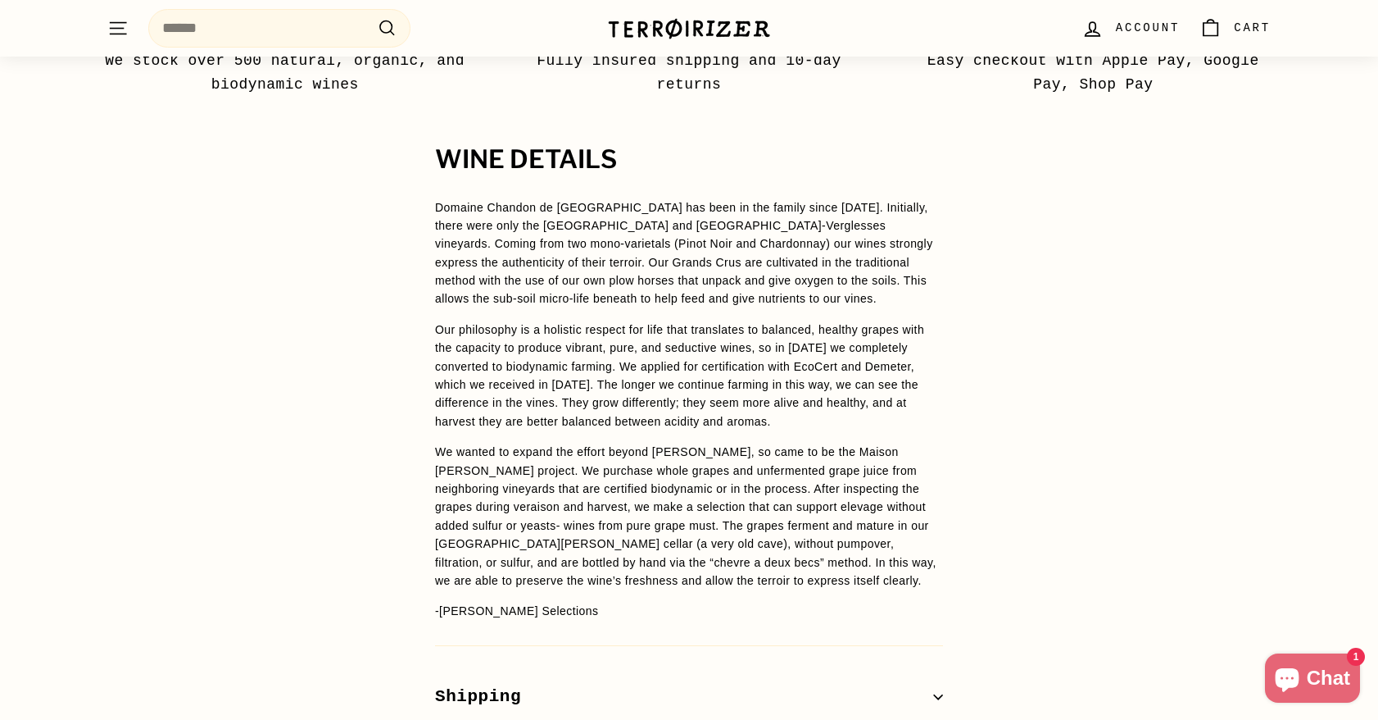
scroll to position [1065, 0]
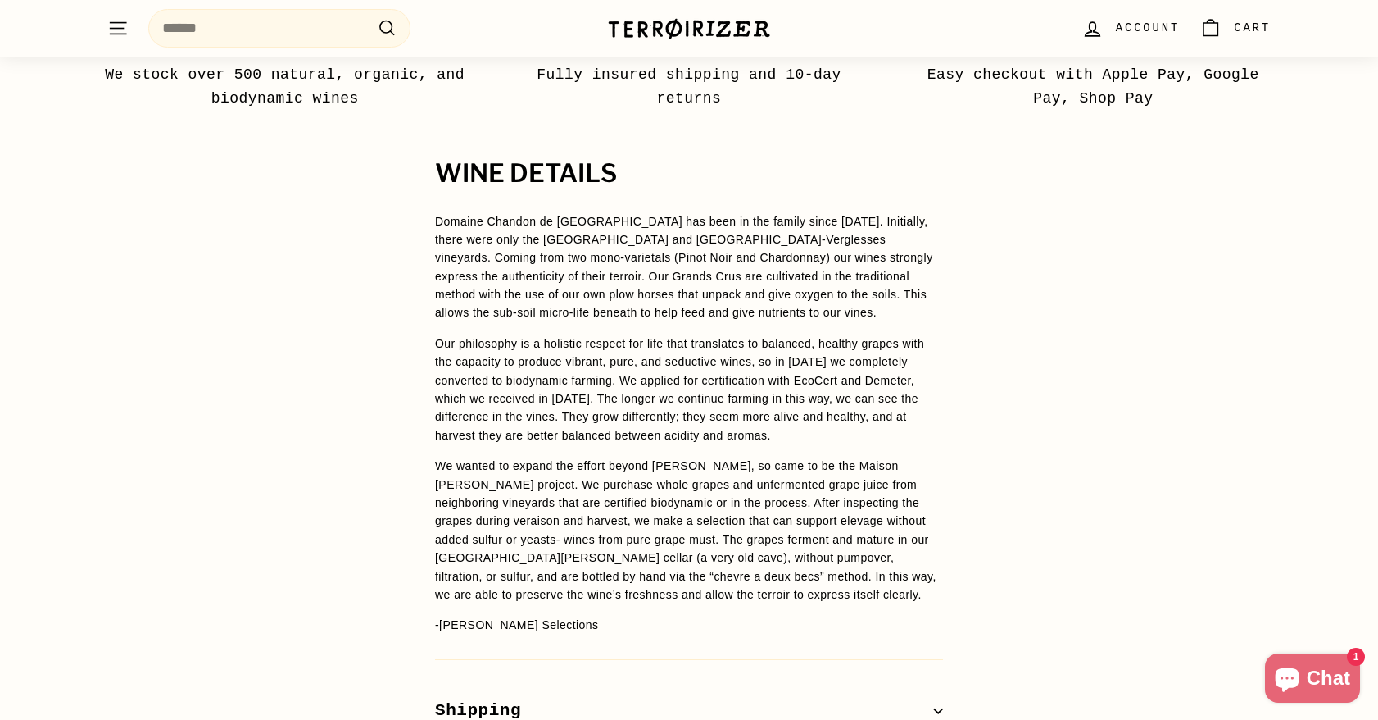
click at [288, 349] on div "WINE DETAILS Domaine Chandon de [GEOGRAPHIC_DATA] has been in the family since …" at bounding box center [689, 475] width 1378 height 630
click at [302, 352] on div "WINE DETAILS Domaine Chandon de [GEOGRAPHIC_DATA] has been in the family since …" at bounding box center [689, 475] width 1378 height 630
drag, startPoint x: 296, startPoint y: 515, endPoint x: 288, endPoint y: 506, distance: 11.0
click at [288, 506] on div "WINE DETAILS Domaine Chandon de [GEOGRAPHIC_DATA] has been in the family since …" at bounding box center [689, 475] width 1378 height 630
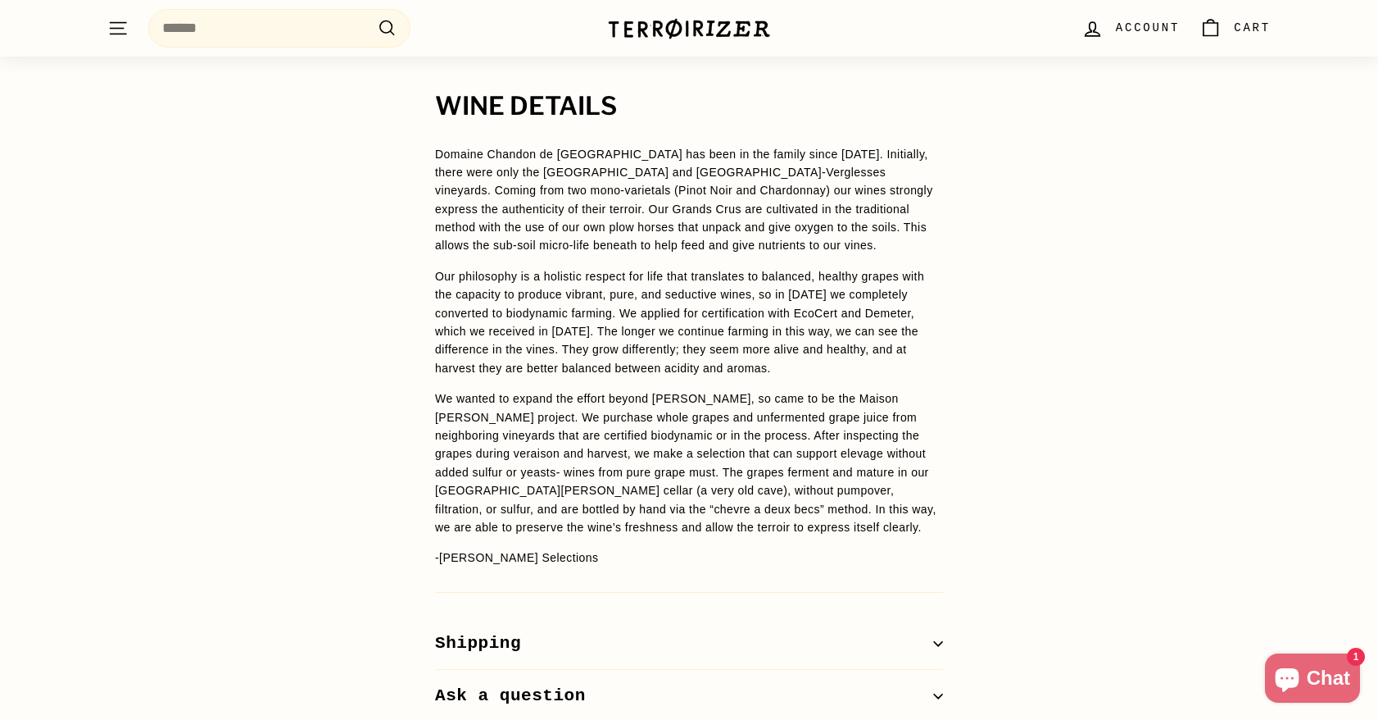
scroll to position [1311, 0]
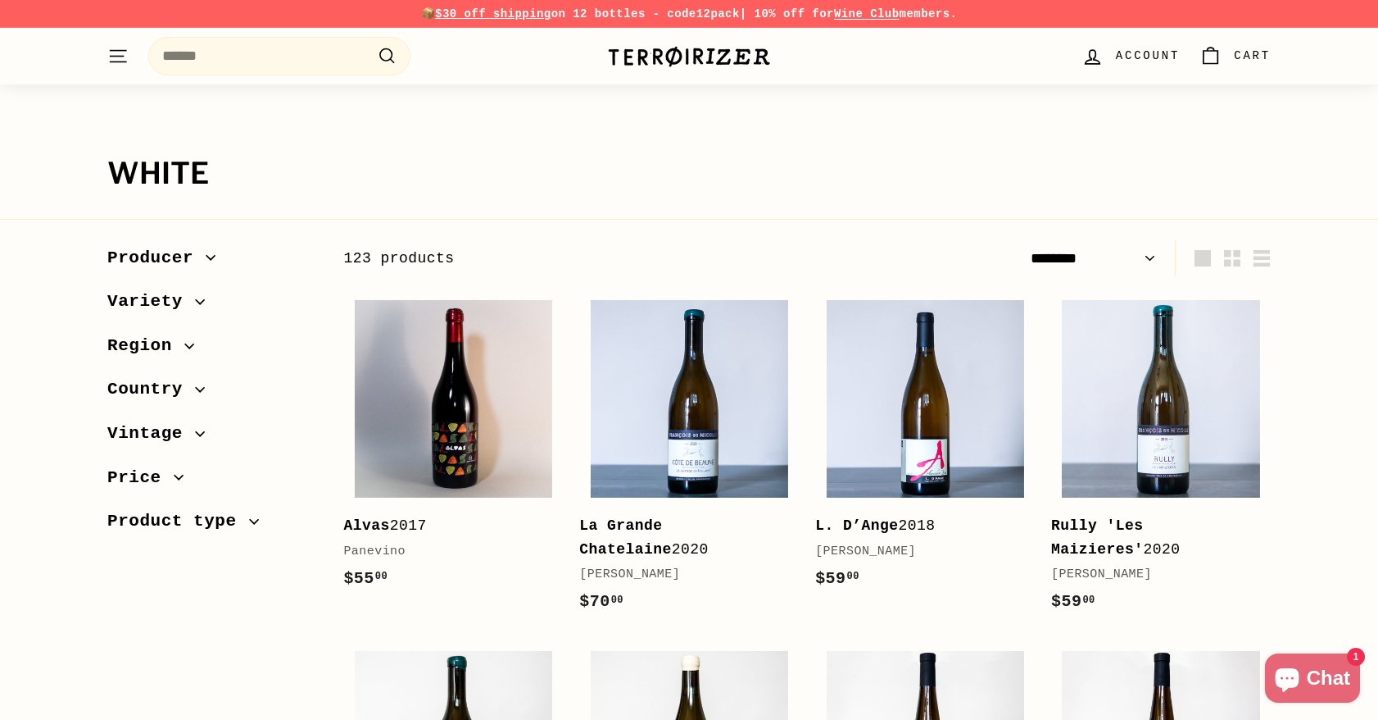
select select "******"
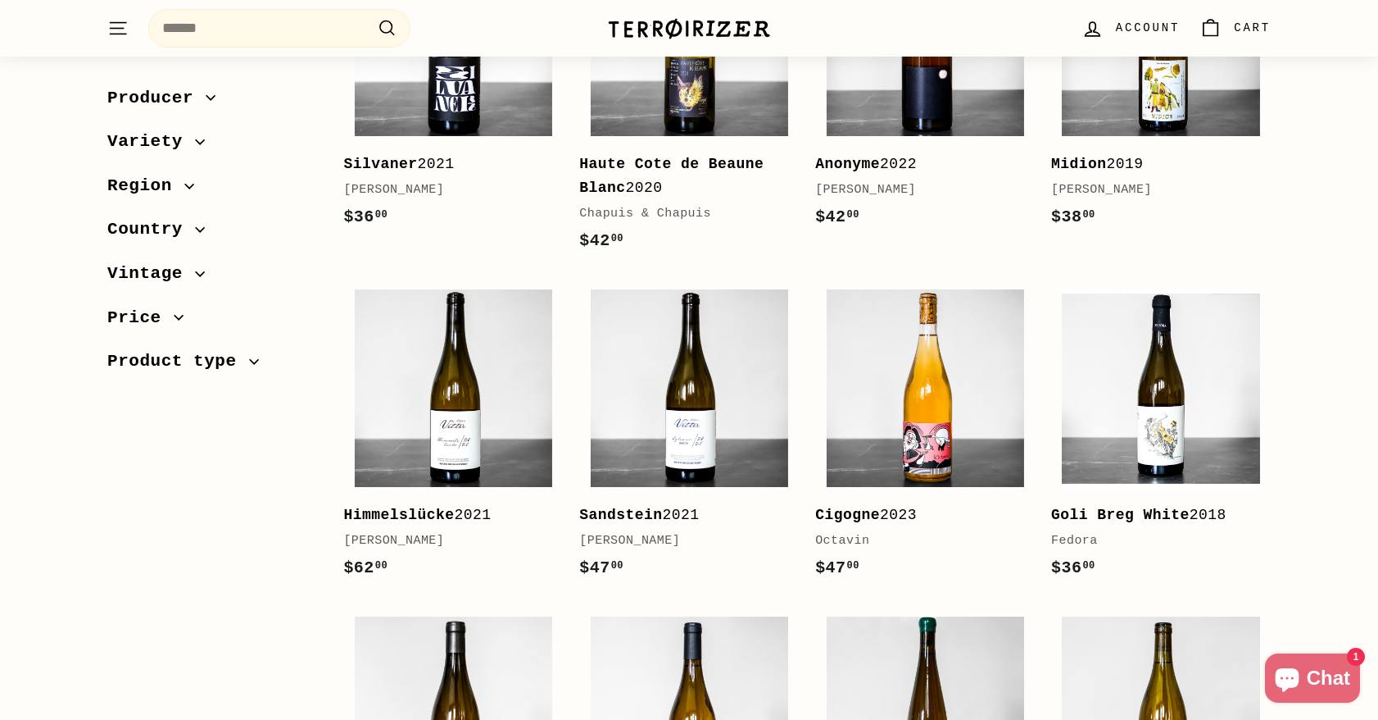
scroll to position [1147, 0]
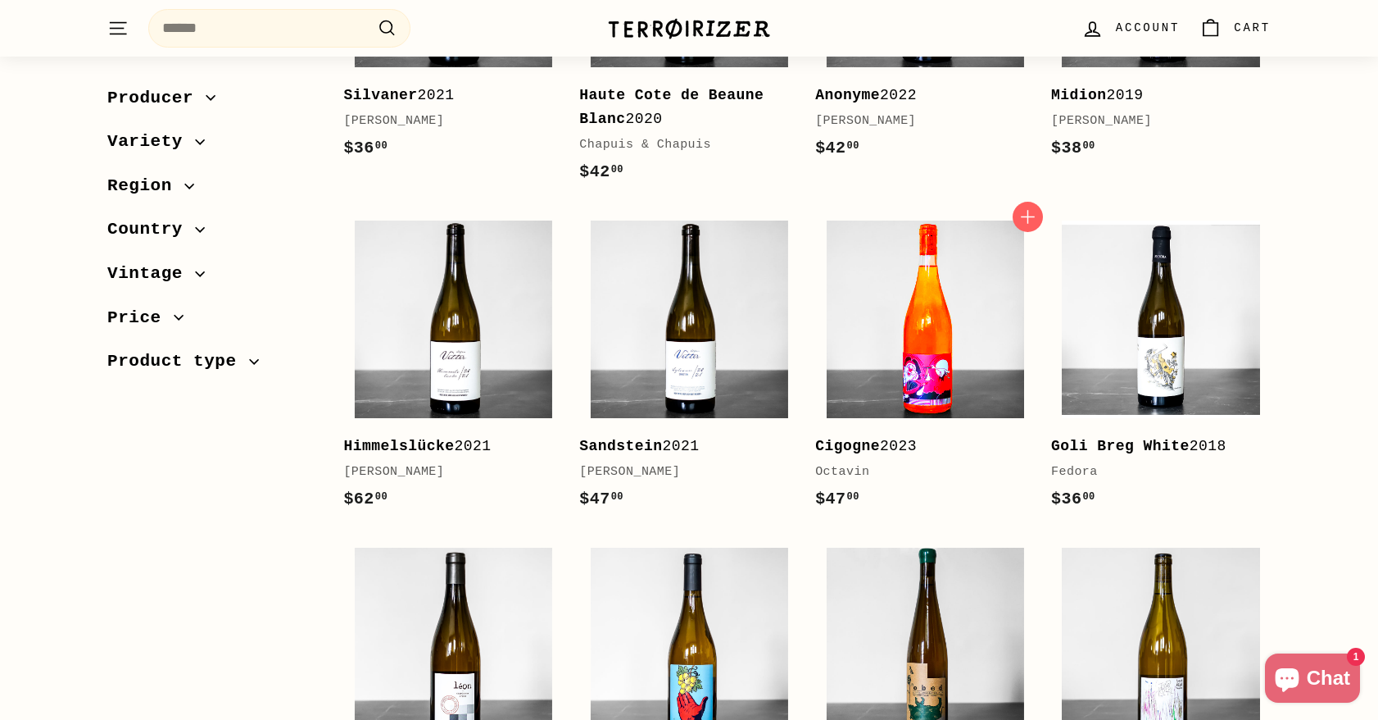
click at [957, 338] on img at bounding box center [925, 318] width 197 height 197
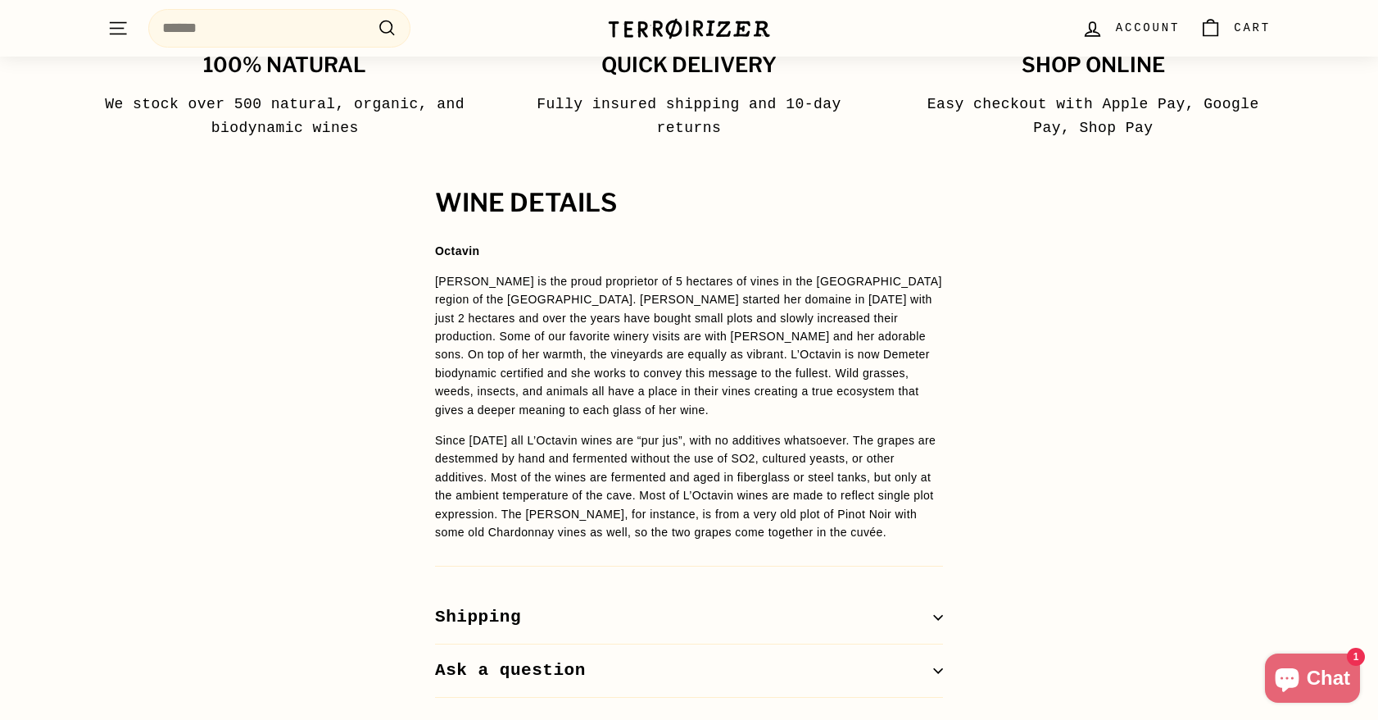
scroll to position [1065, 0]
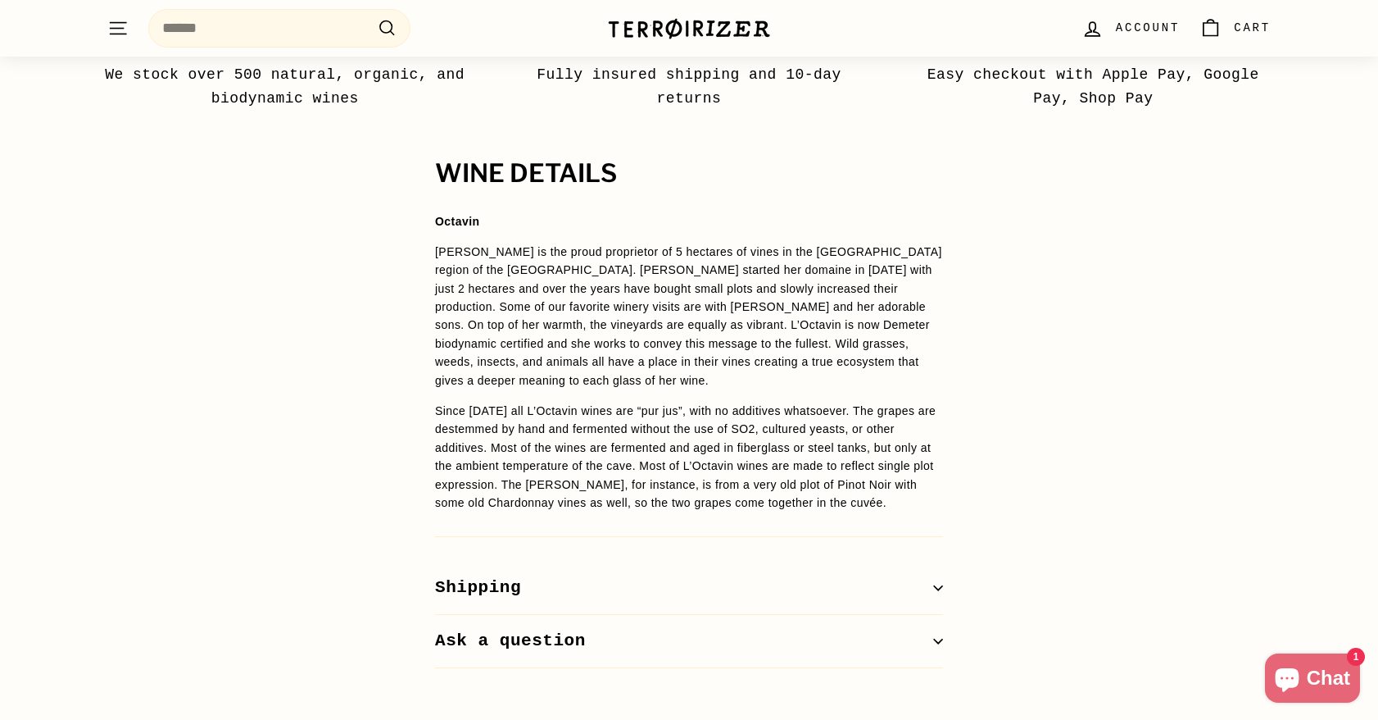
drag, startPoint x: 315, startPoint y: 309, endPoint x: 276, endPoint y: 306, distance: 38.7
click at [276, 306] on div "WINE DETAILS Octavin Alice Bouvot is the proud proprietor of 5 hectares of vine…" at bounding box center [689, 414] width 1378 height 508
